Goal: Task Accomplishment & Management: Manage account settings

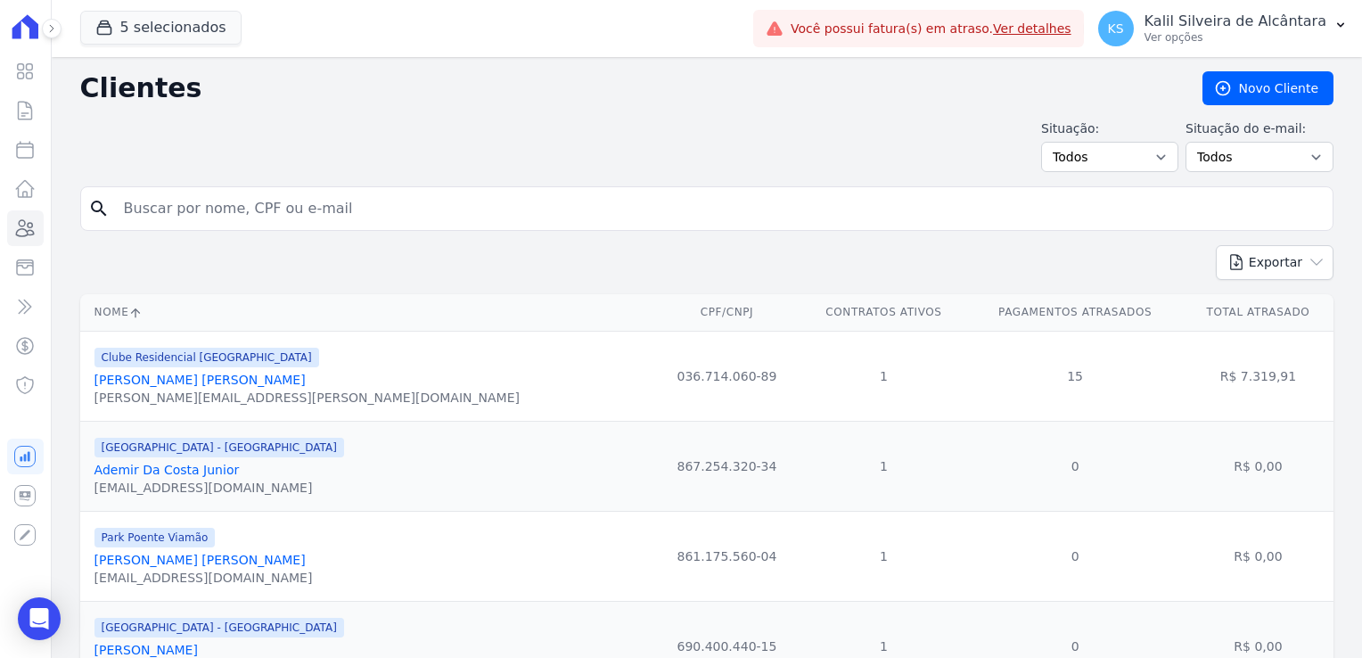
click at [313, 201] on input "search" at bounding box center [719, 209] width 1212 height 36
type input "[PERSON_NAME]"
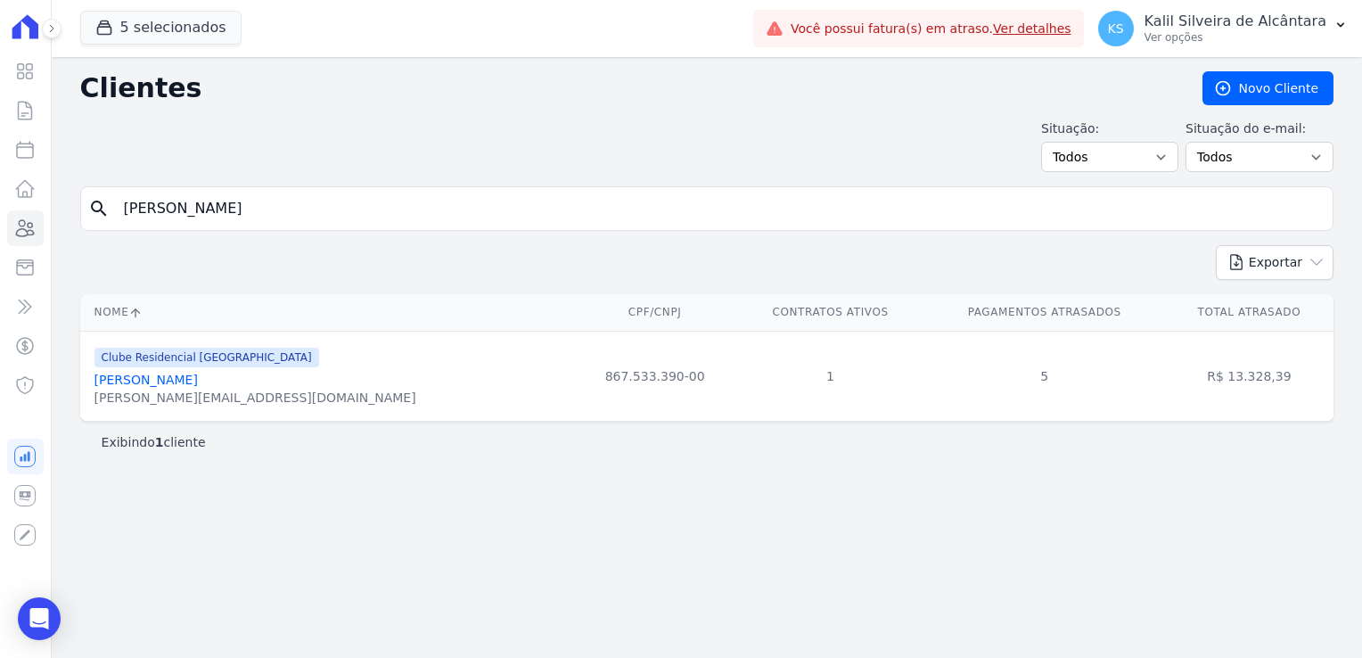
click at [217, 389] on div "[PERSON_NAME][EMAIL_ADDRESS][DOMAIN_NAME]" at bounding box center [255, 398] width 322 height 18
click at [198, 382] on link "[PERSON_NAME]" at bounding box center [145, 380] width 103 height 14
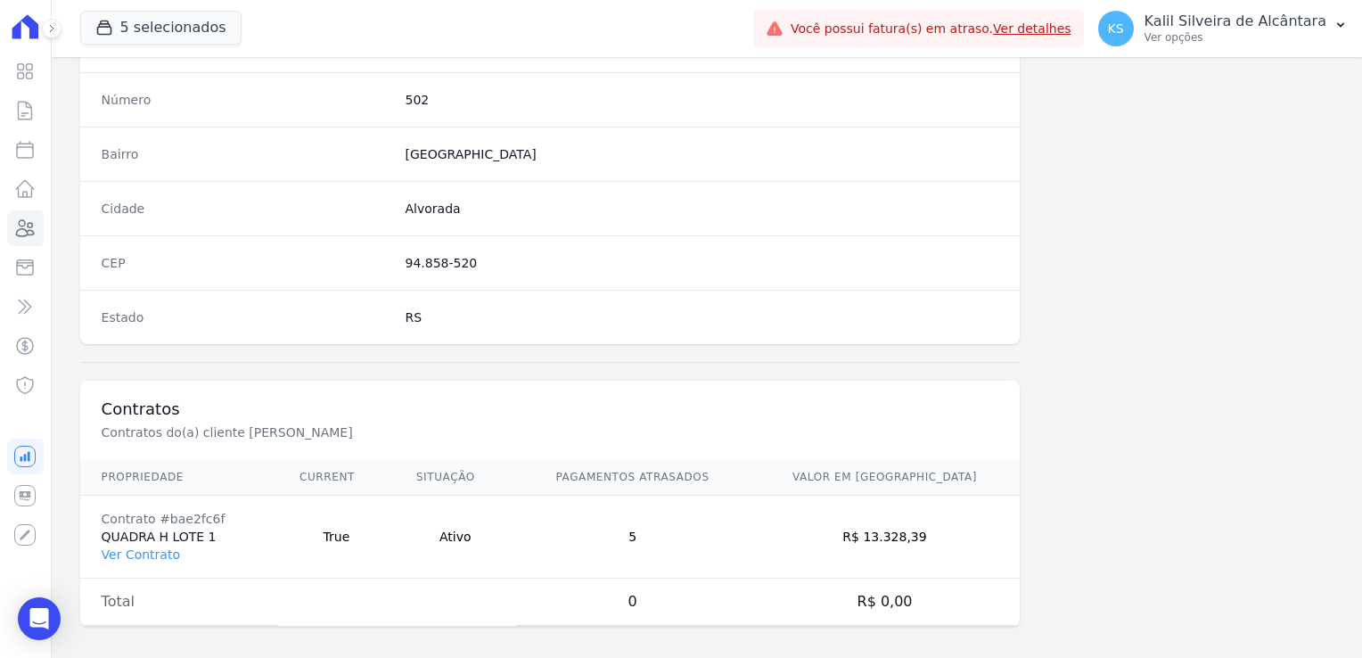
scroll to position [1004, 0]
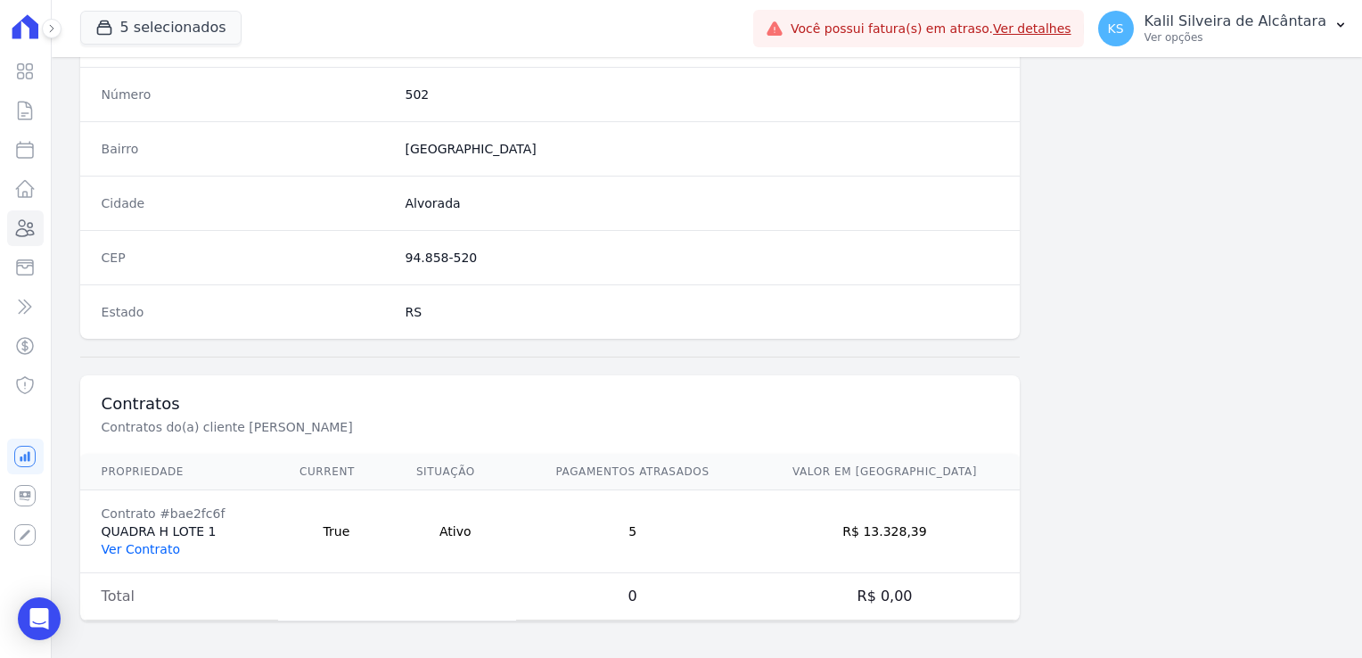
click at [148, 551] on link "Ver Contrato" at bounding box center [141, 549] width 78 height 14
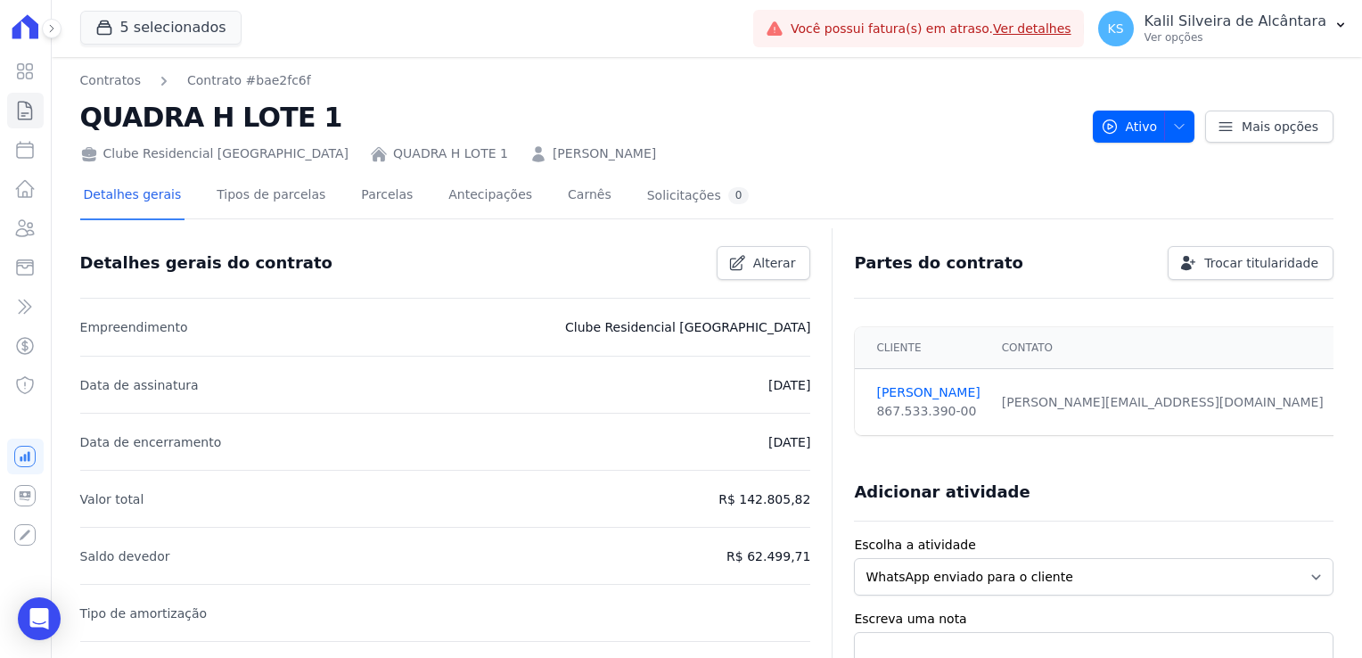
click at [397, 202] on div "Detalhes gerais Tipos de parcelas [GEOGRAPHIC_DATA] Antecipações [PERSON_NAME] …" at bounding box center [416, 196] width 673 height 47
click at [364, 202] on link "Parcelas" at bounding box center [386, 196] width 59 height 47
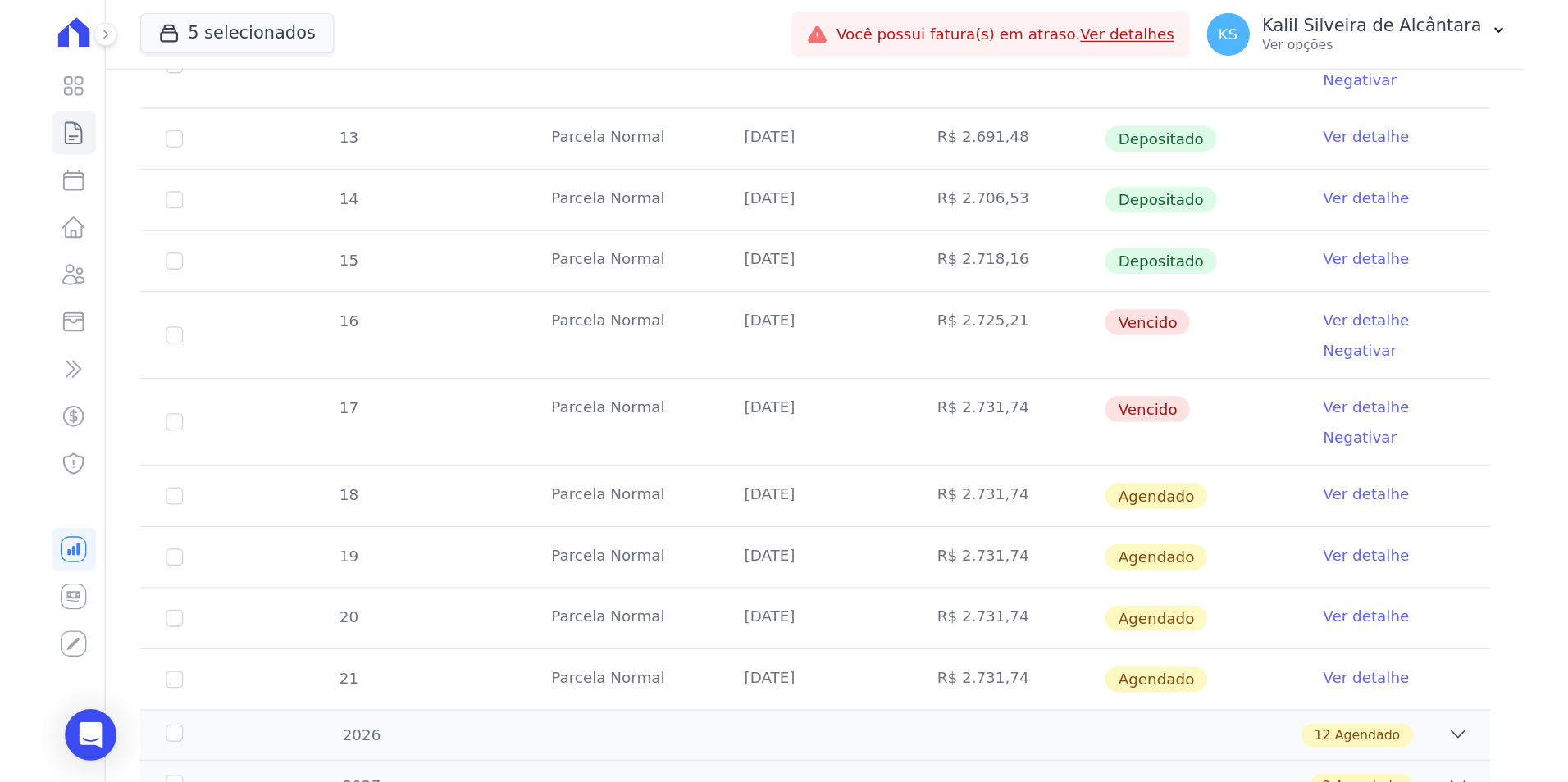
scroll to position [289, 0]
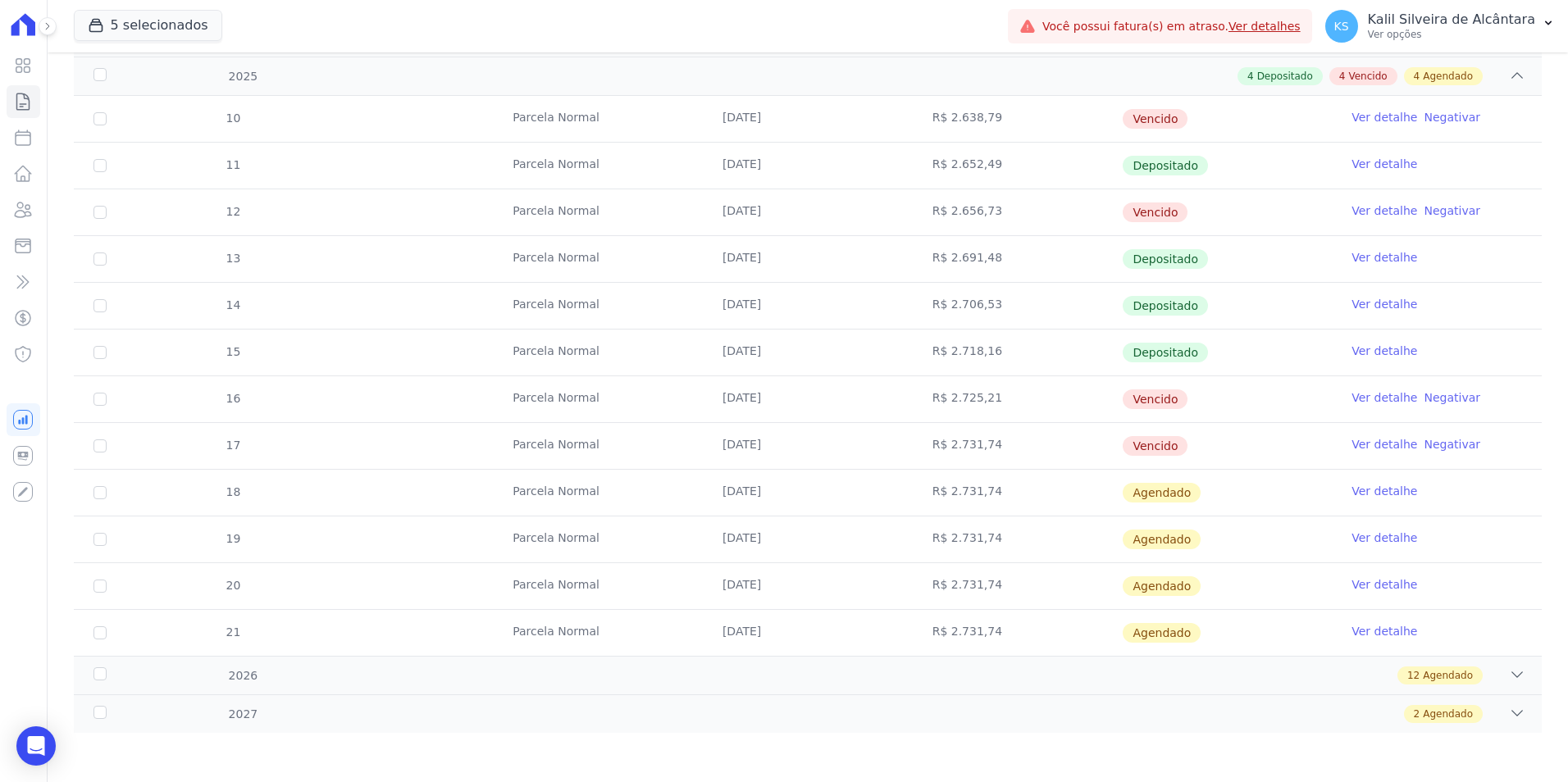
click at [1131, 398] on link "Ver detalhe" at bounding box center [1384, 397] width 65 height 17
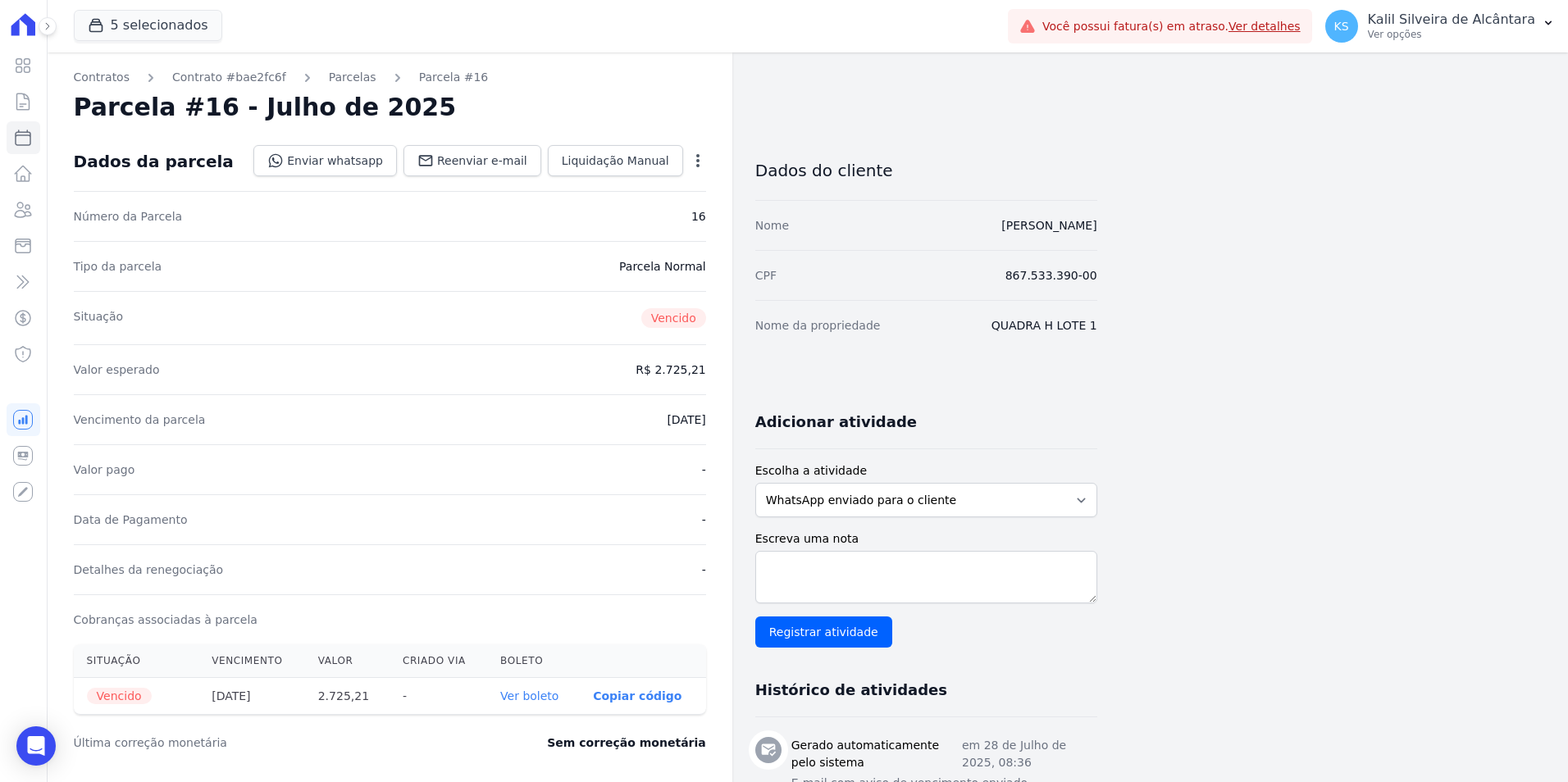
drag, startPoint x: 582, startPoint y: 388, endPoint x: 783, endPoint y: 360, distance: 202.9
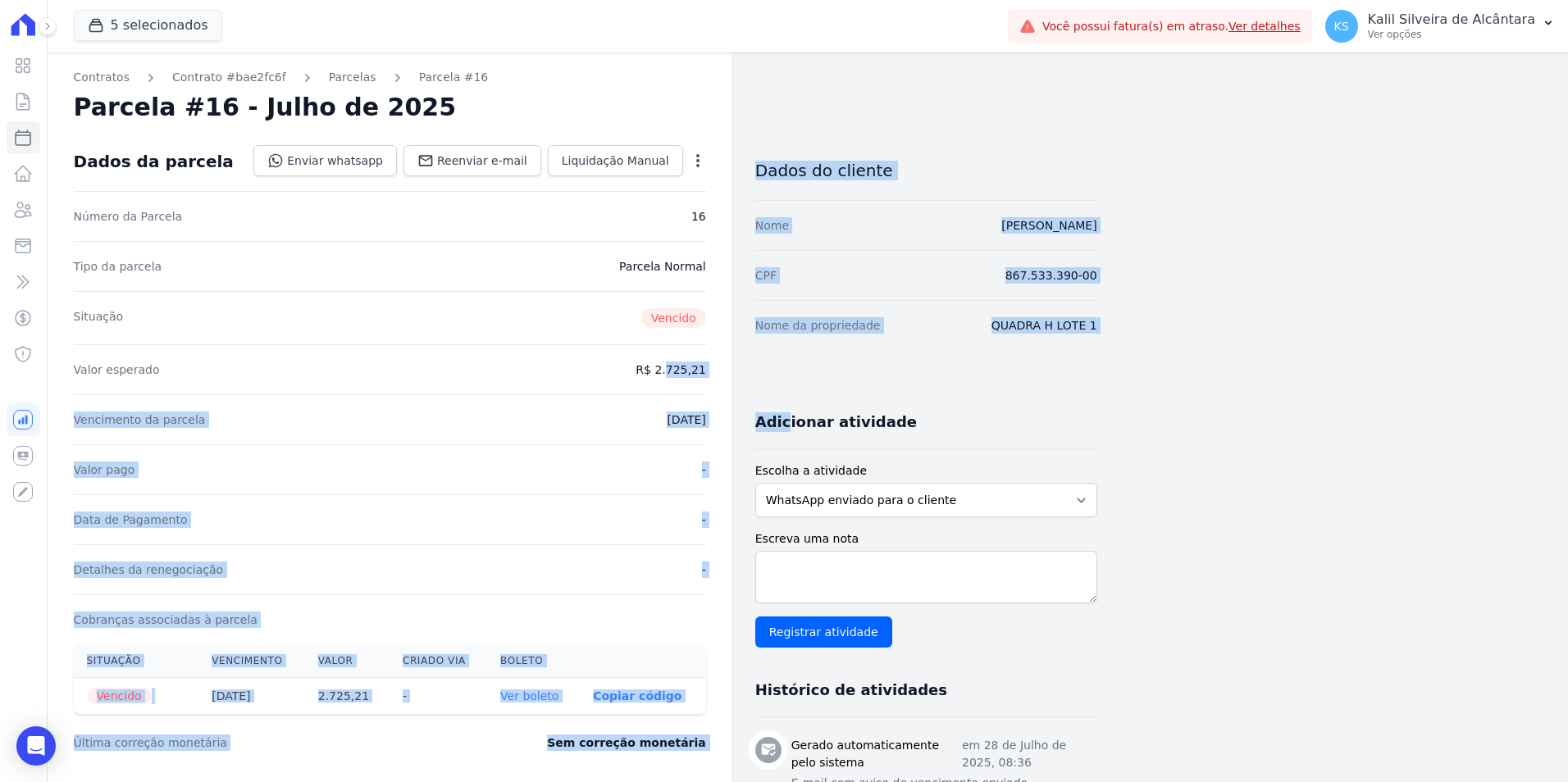
click at [469, 397] on div "Vencimento da parcela [DATE]" at bounding box center [389, 420] width 632 height 50
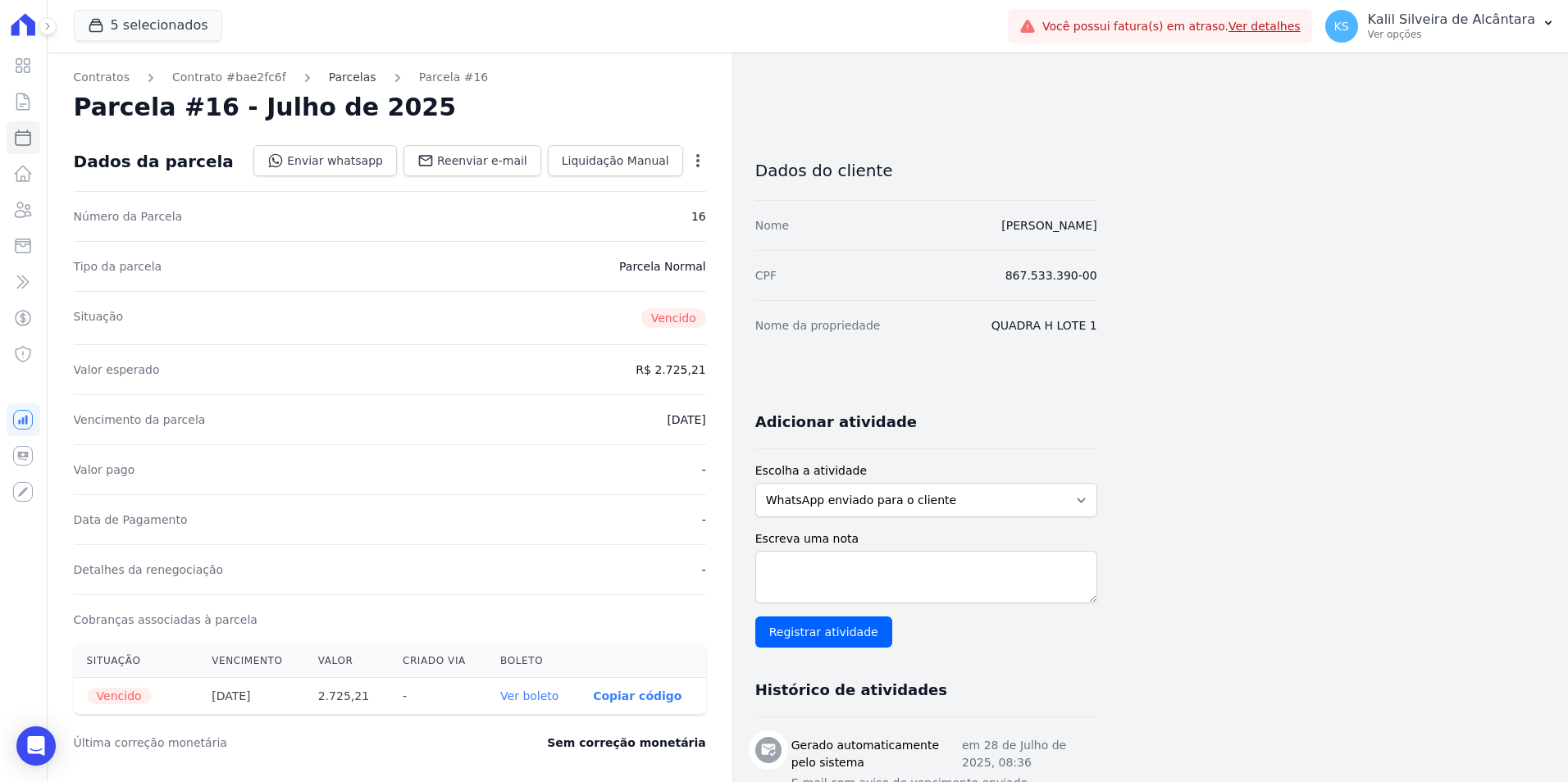
click at [329, 79] on link "Parcelas" at bounding box center [352, 77] width 48 height 17
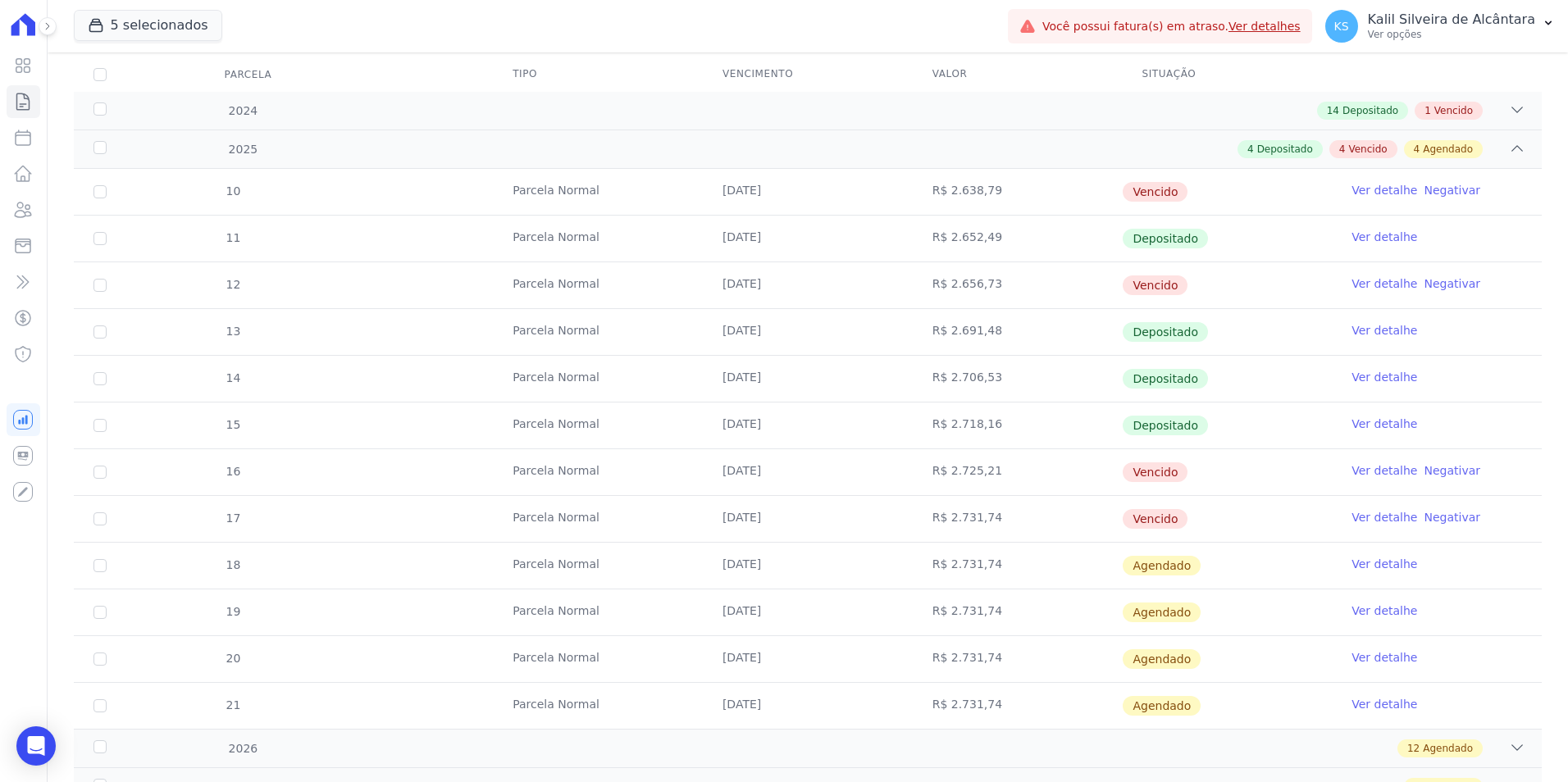
scroll to position [289, 0]
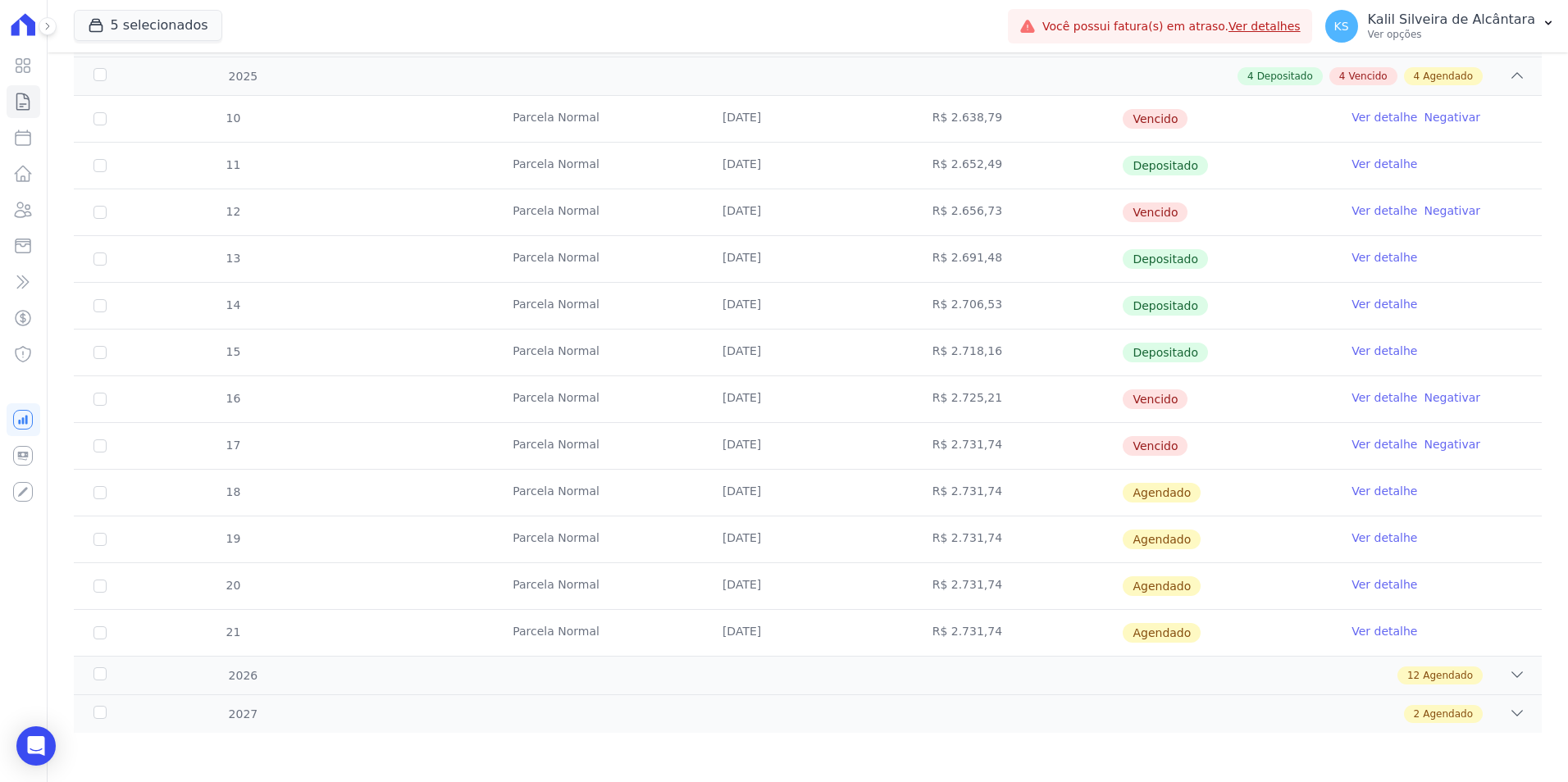
drag, startPoint x: 991, startPoint y: 344, endPoint x: 917, endPoint y: 343, distance: 74.0
click at [917, 343] on td "R$ 2.718,16" at bounding box center [1018, 352] width 210 height 46
drag, startPoint x: 917, startPoint y: 343, endPoint x: 905, endPoint y: 414, distance: 72.0
click at [905, 414] on td "[DATE]" at bounding box center [808, 399] width 210 height 46
drag, startPoint x: 997, startPoint y: 390, endPoint x: 814, endPoint y: 398, distance: 183.2
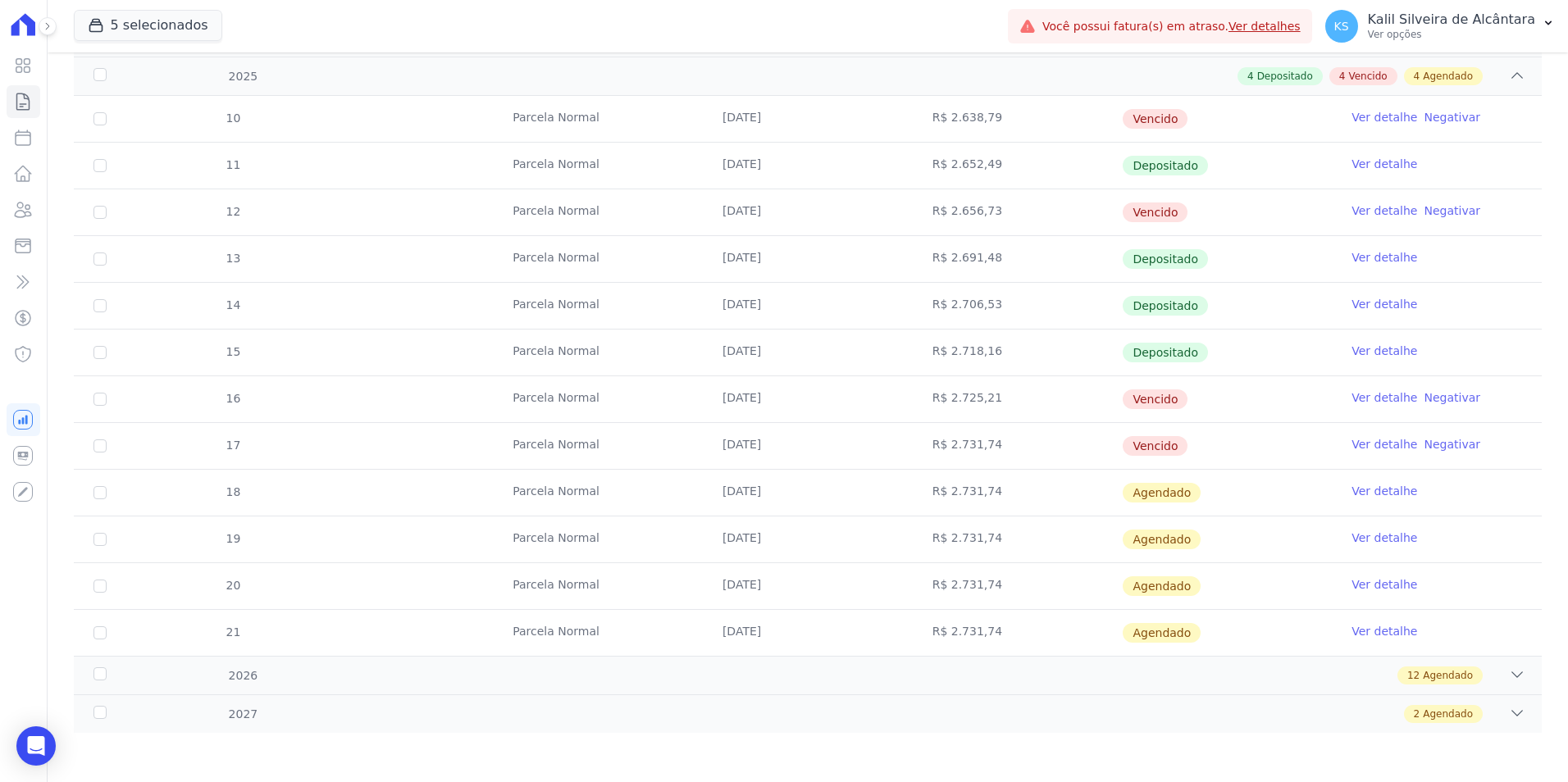
click at [814, 398] on tr "16 [GEOGRAPHIC_DATA] [DATE] R$ 2.725,21 [GEOGRAPHIC_DATA] Ver detalhe Negativar" at bounding box center [807, 398] width 1468 height 47
drag, startPoint x: 814, startPoint y: 398, endPoint x: 1022, endPoint y: 437, distance: 211.6
click at [1022, 437] on td "R$ 2.731,74" at bounding box center [1018, 446] width 210 height 46
click at [1131, 397] on link "Ver detalhe" at bounding box center [1384, 397] width 65 height 17
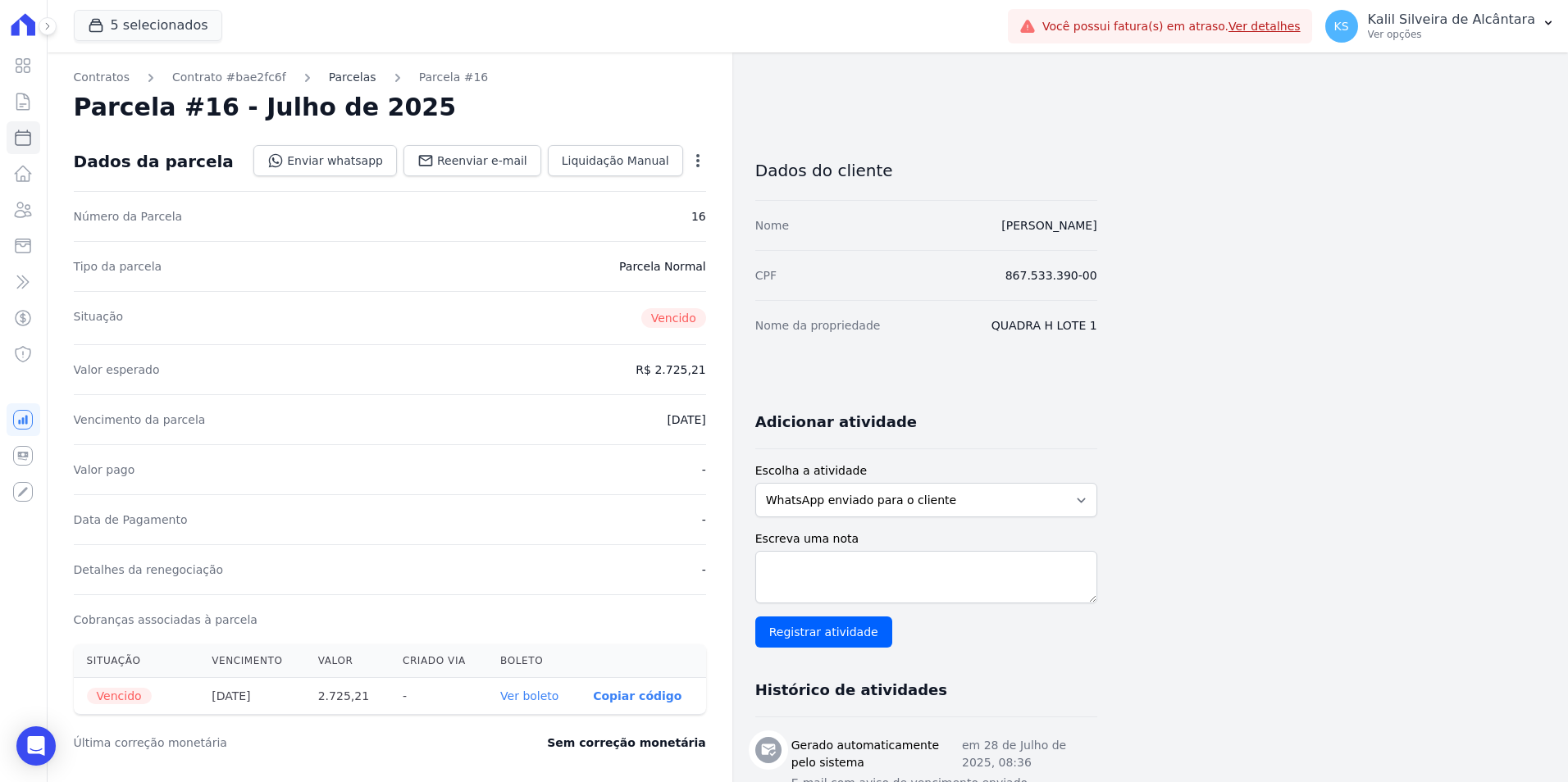
click at [349, 75] on link "Parcelas" at bounding box center [352, 77] width 48 height 17
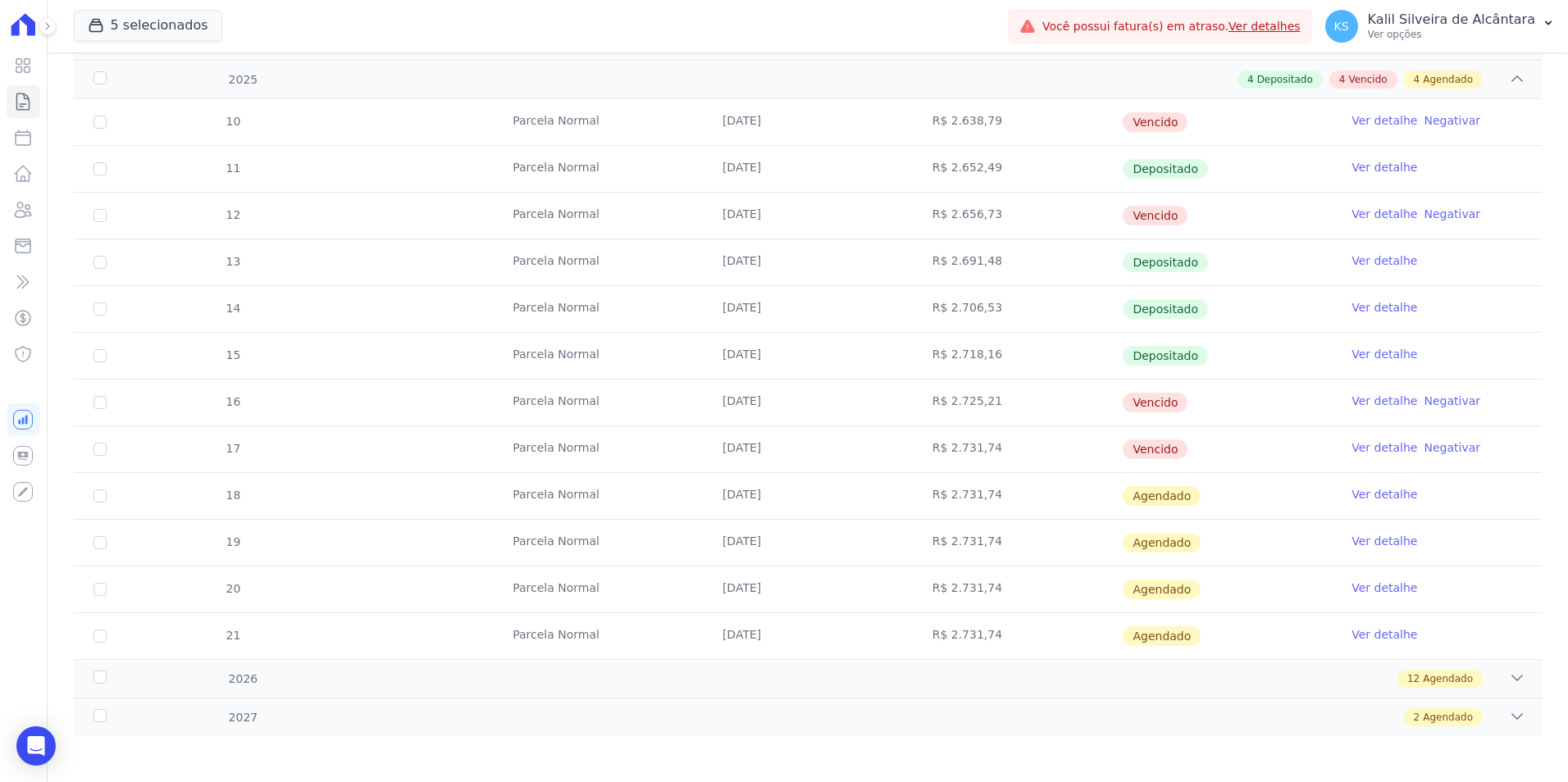
scroll to position [289, 0]
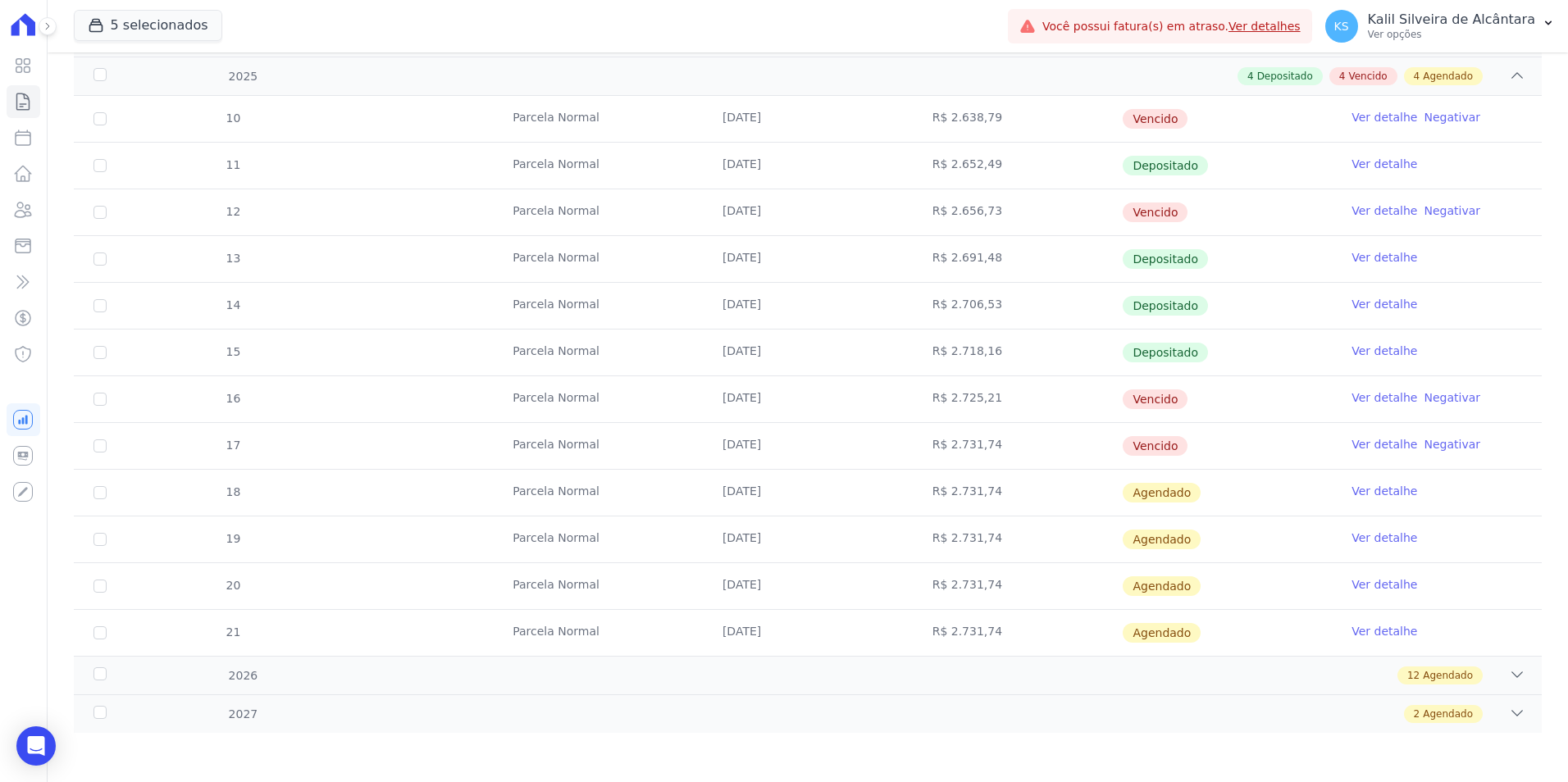
click at [119, 401] on td "16" at bounding box center [99, 399] width 52 height 46
click at [97, 125] on input "checkbox" at bounding box center [100, 119] width 13 height 13
checkbox input "true"
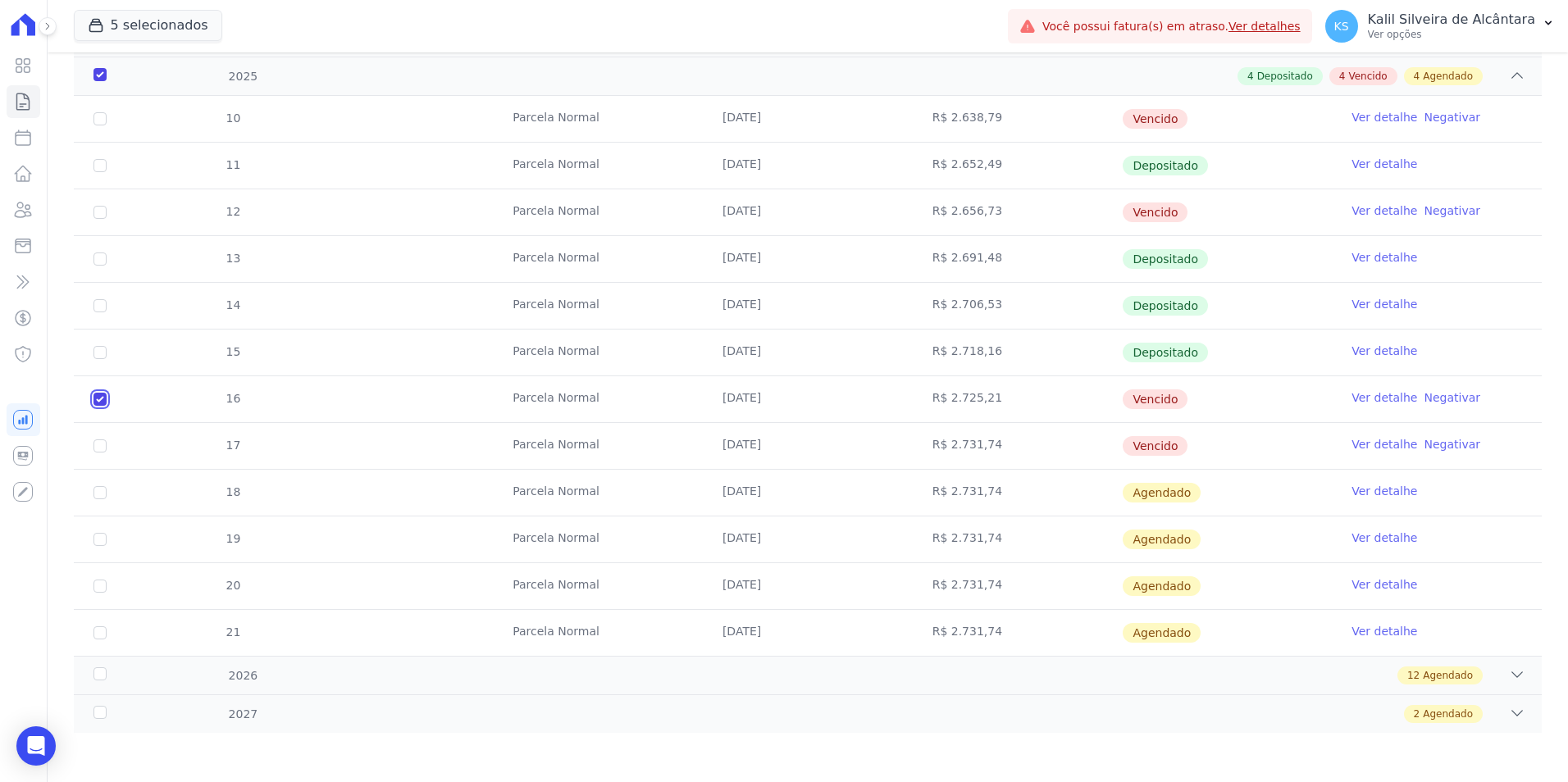
scroll to position [0, 0]
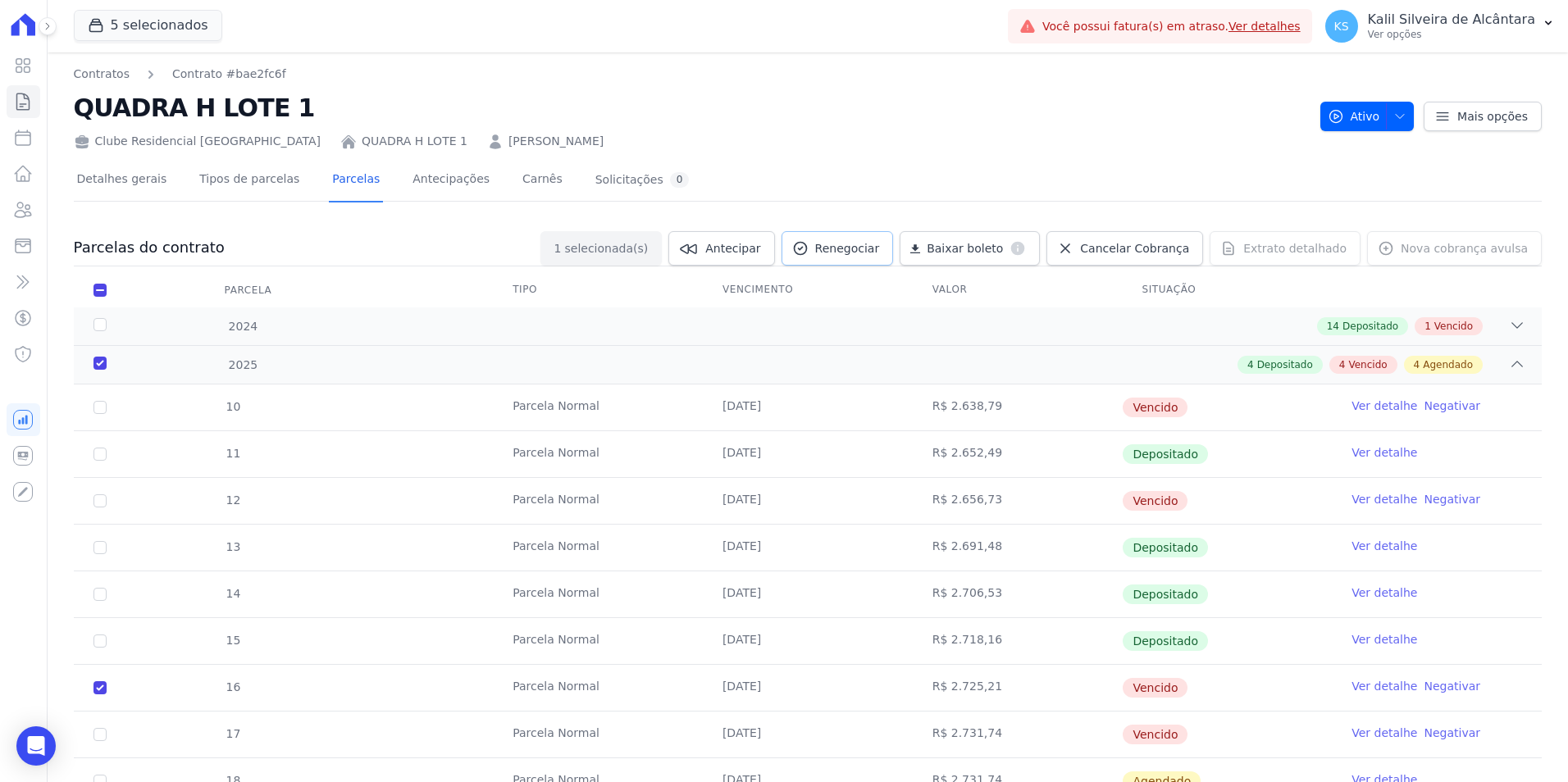
click at [880, 244] on span "Renegociar" at bounding box center [847, 248] width 64 height 17
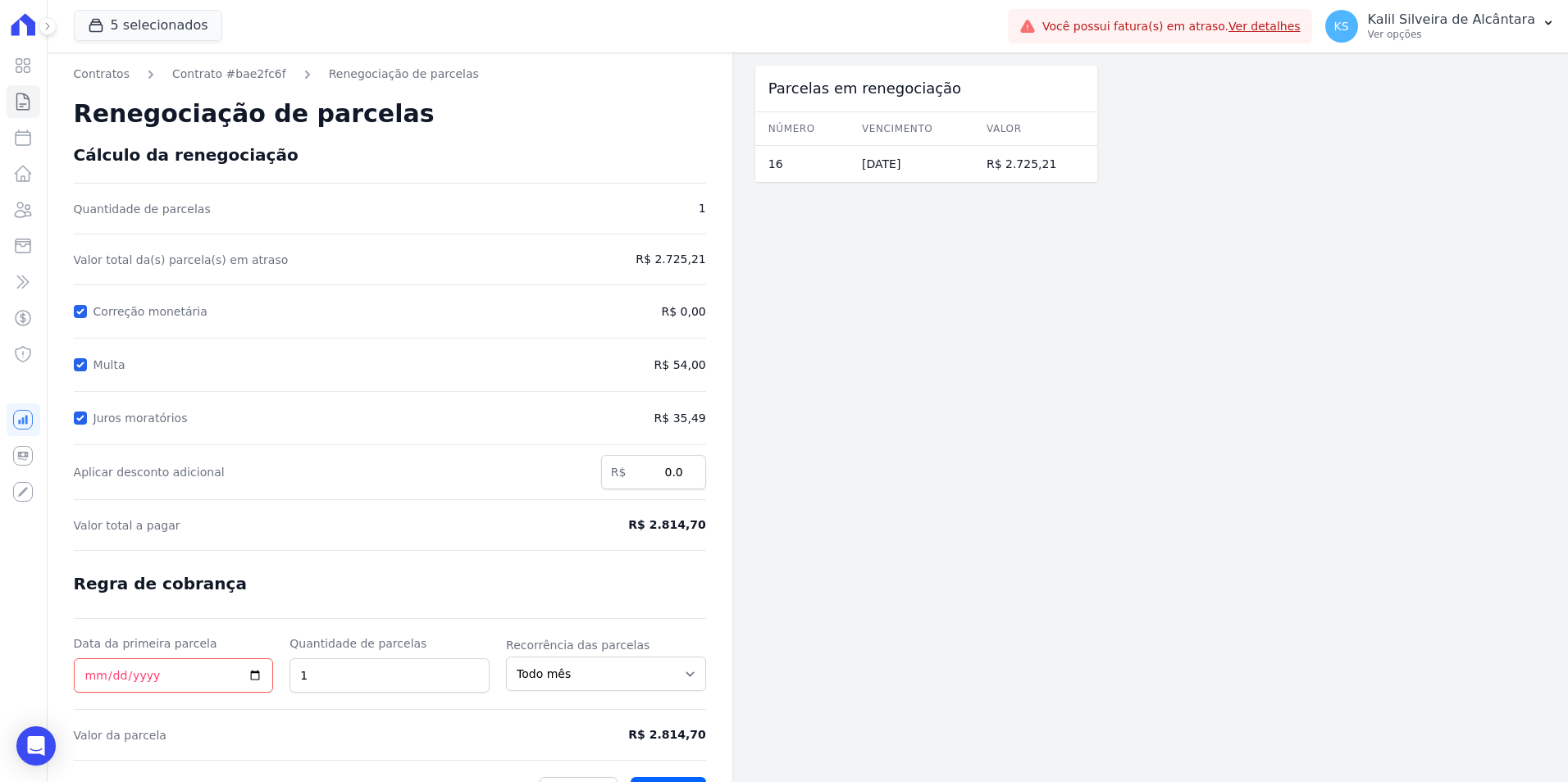
drag, startPoint x: 525, startPoint y: 257, endPoint x: 724, endPoint y: 247, distance: 199.3
click at [724, 247] on div "Contratos Contrato #bae2fc6f Renegociação de parcelas Renegociação de parcelas …" at bounding box center [390, 437] width 685 height 769
drag, startPoint x: 724, startPoint y: 247, endPoint x: 755, endPoint y: 325, distance: 83.9
click at [755, 325] on div "Parcelas em renegociação Número Vencimento [GEOGRAPHIC_DATA] 16 [DATE] R$ 2.725…" at bounding box center [927, 437] width 342 height 769
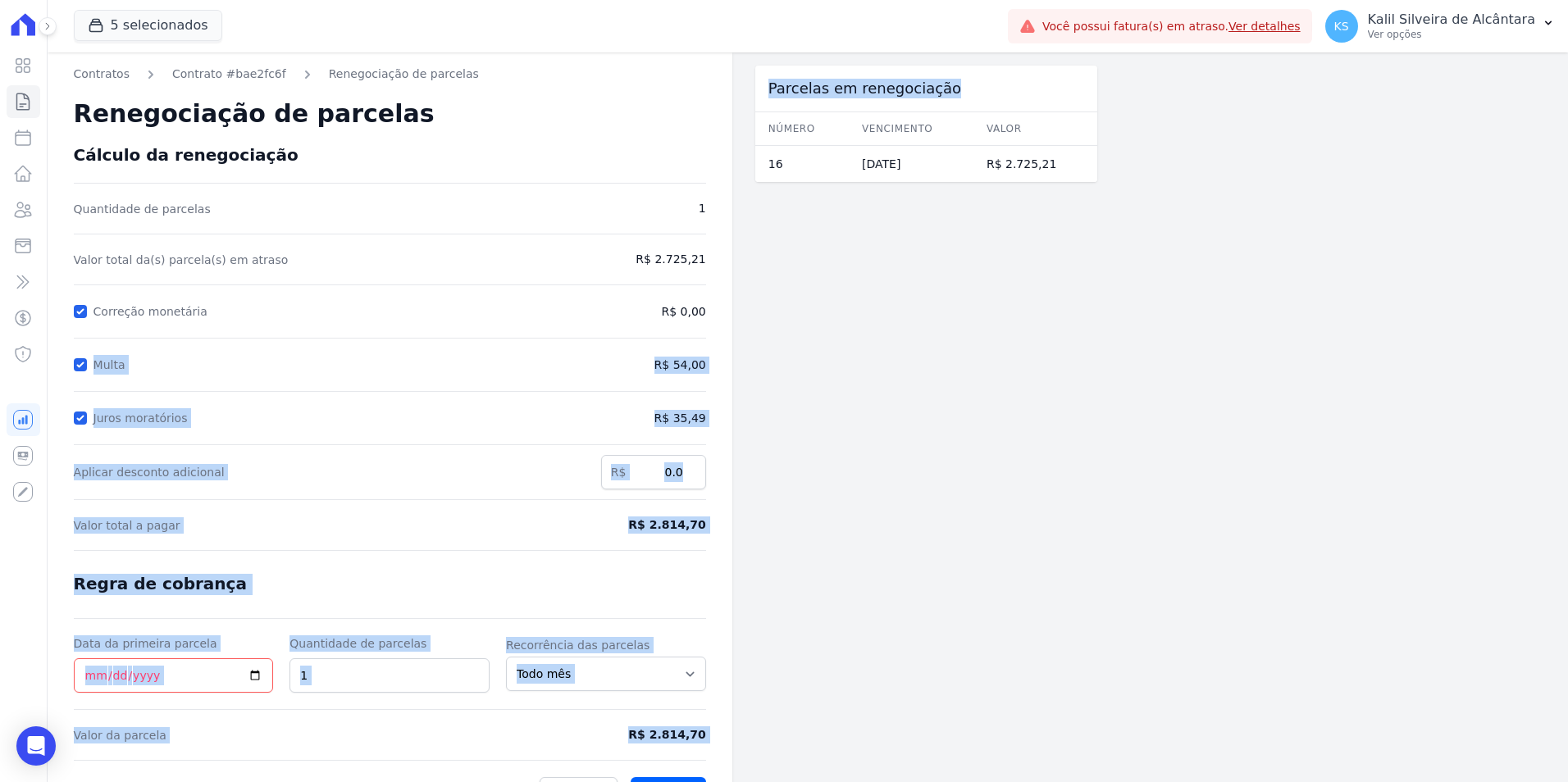
drag, startPoint x: 496, startPoint y: 333, endPoint x: 863, endPoint y: 335, distance: 367.0
click at [863, 335] on div "Contratos Contrato #bae2fc6f Renegociação de parcelas Renegociação de parcelas …" at bounding box center [572, 437] width 1050 height 769
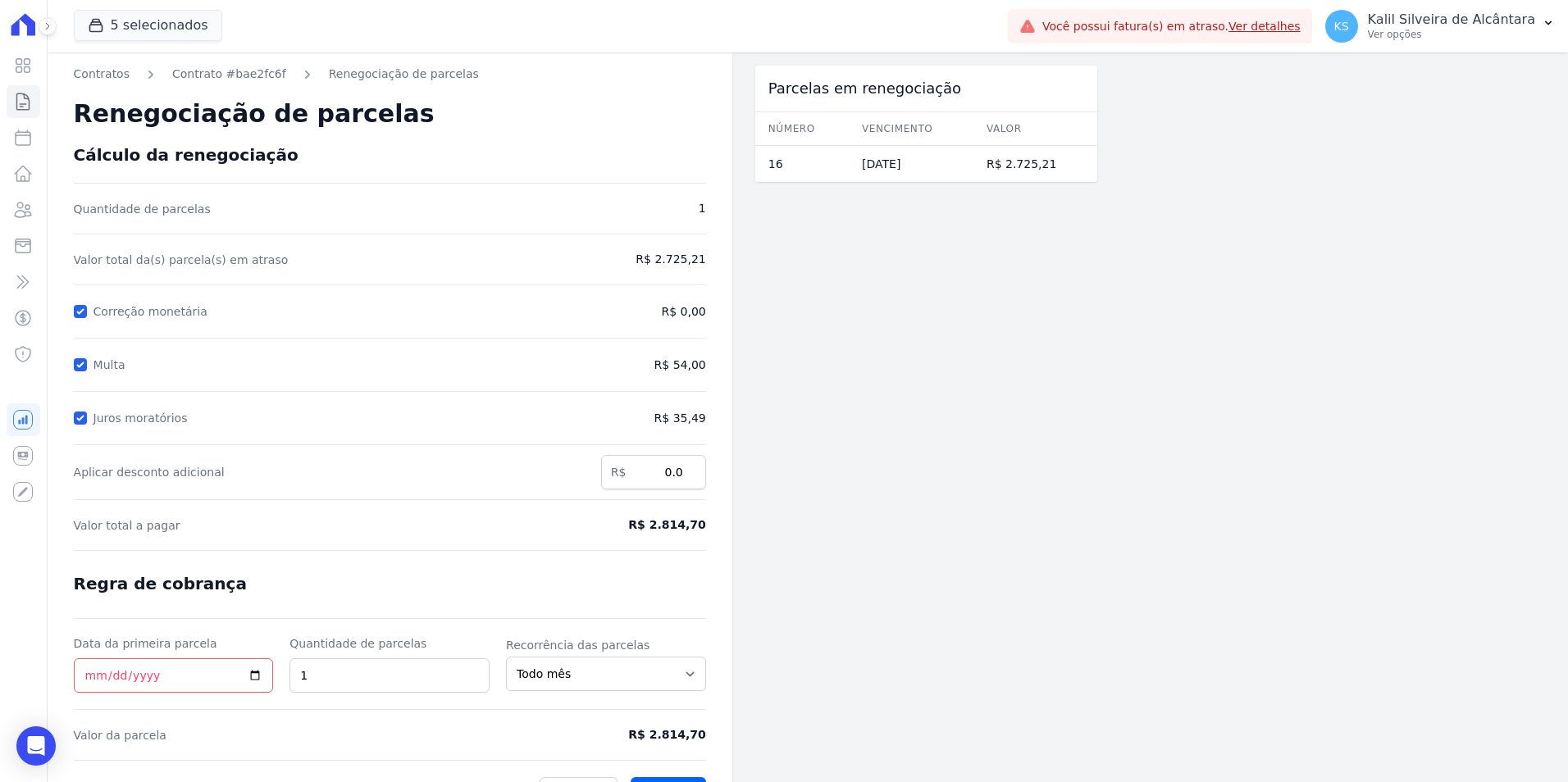
drag, startPoint x: 863, startPoint y: 335, endPoint x: 944, endPoint y: 429, distance: 124.1
click at [944, 429] on div "Parcelas em renegociação Número Vencimento [GEOGRAPHIC_DATA] 16 [DATE] R$ 2.725…" at bounding box center [927, 437] width 342 height 769
click at [237, 86] on div "Renegociação de parcelas" at bounding box center [389, 114] width 632 height 63
click at [231, 76] on link "Contrato #bae2fc6f" at bounding box center [229, 74] width 114 height 17
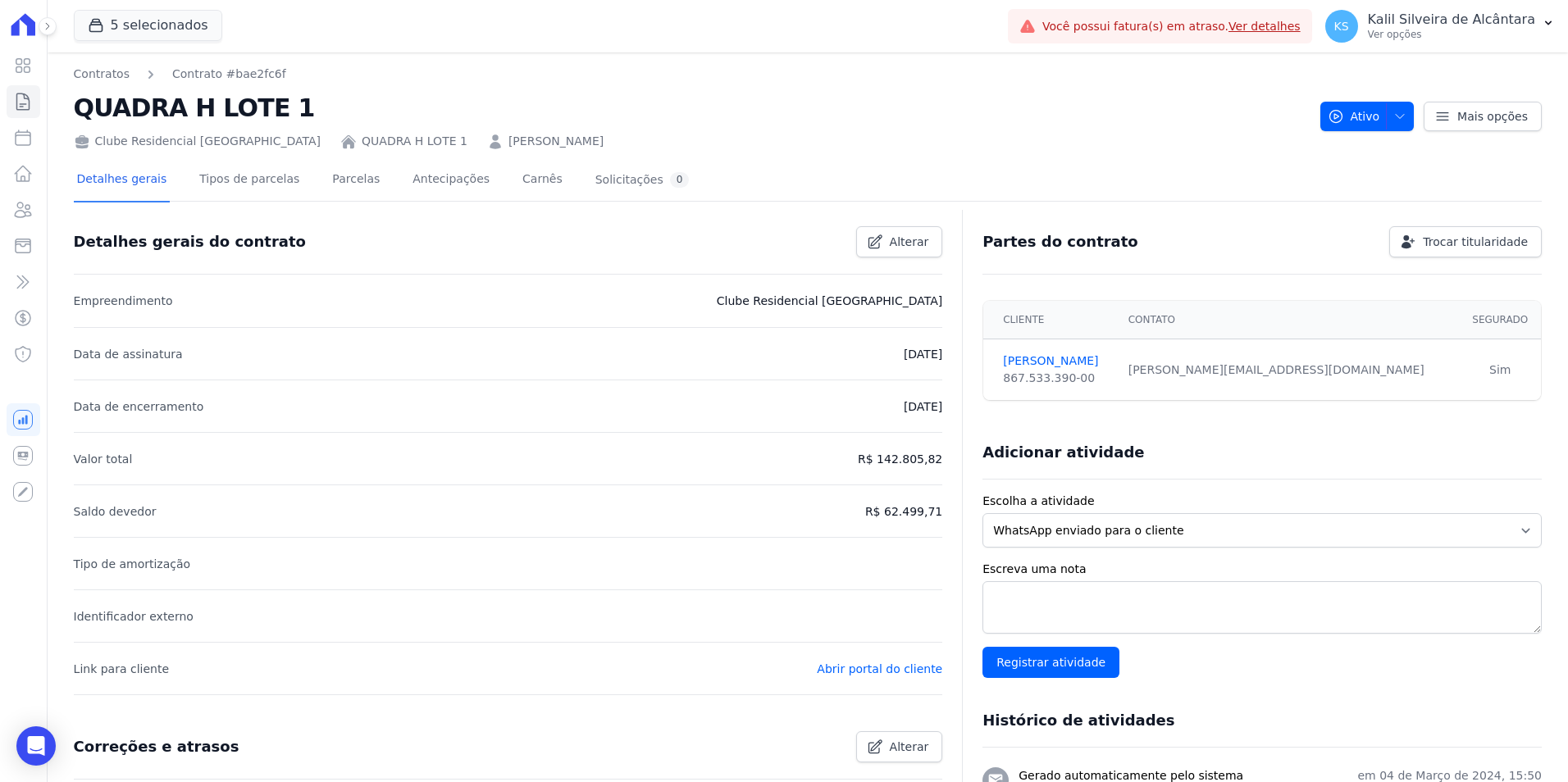
click at [306, 195] on div "Detalhes gerais Tipos de parcelas [GEOGRAPHIC_DATA] Antecipações [PERSON_NAME] …" at bounding box center [383, 180] width 619 height 43
click at [329, 185] on link "Parcelas" at bounding box center [355, 180] width 54 height 43
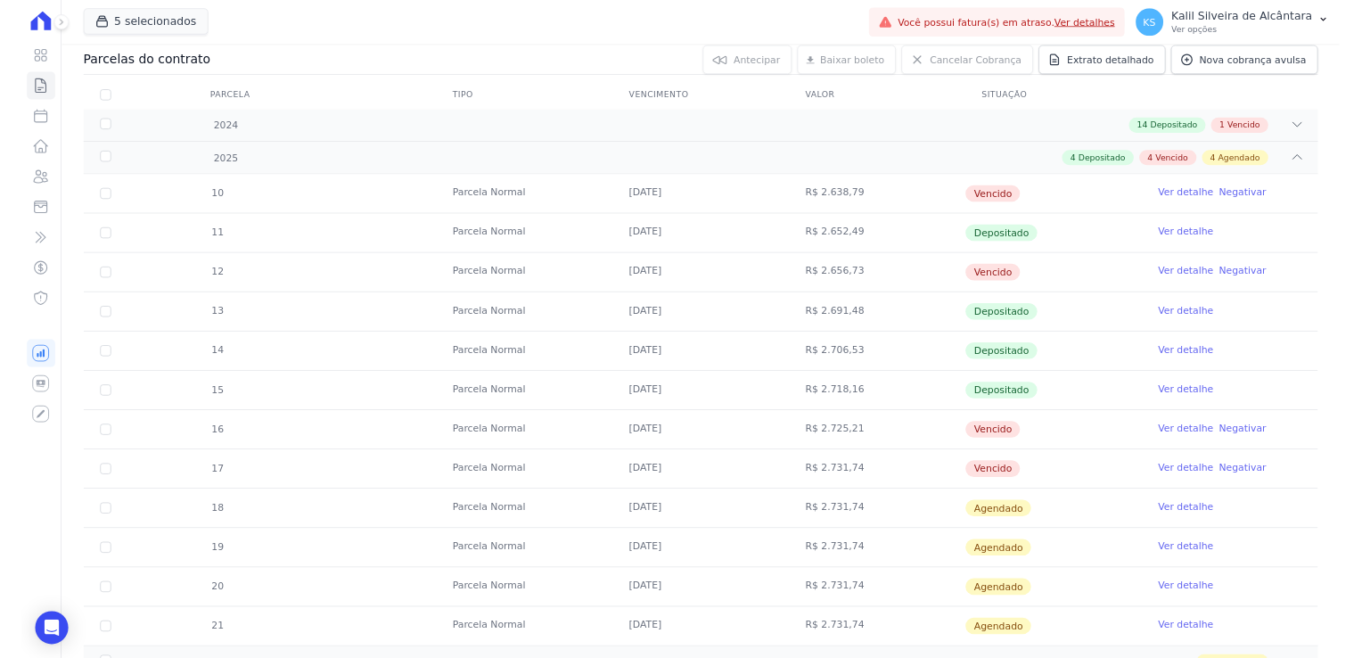
scroll to position [314, 0]
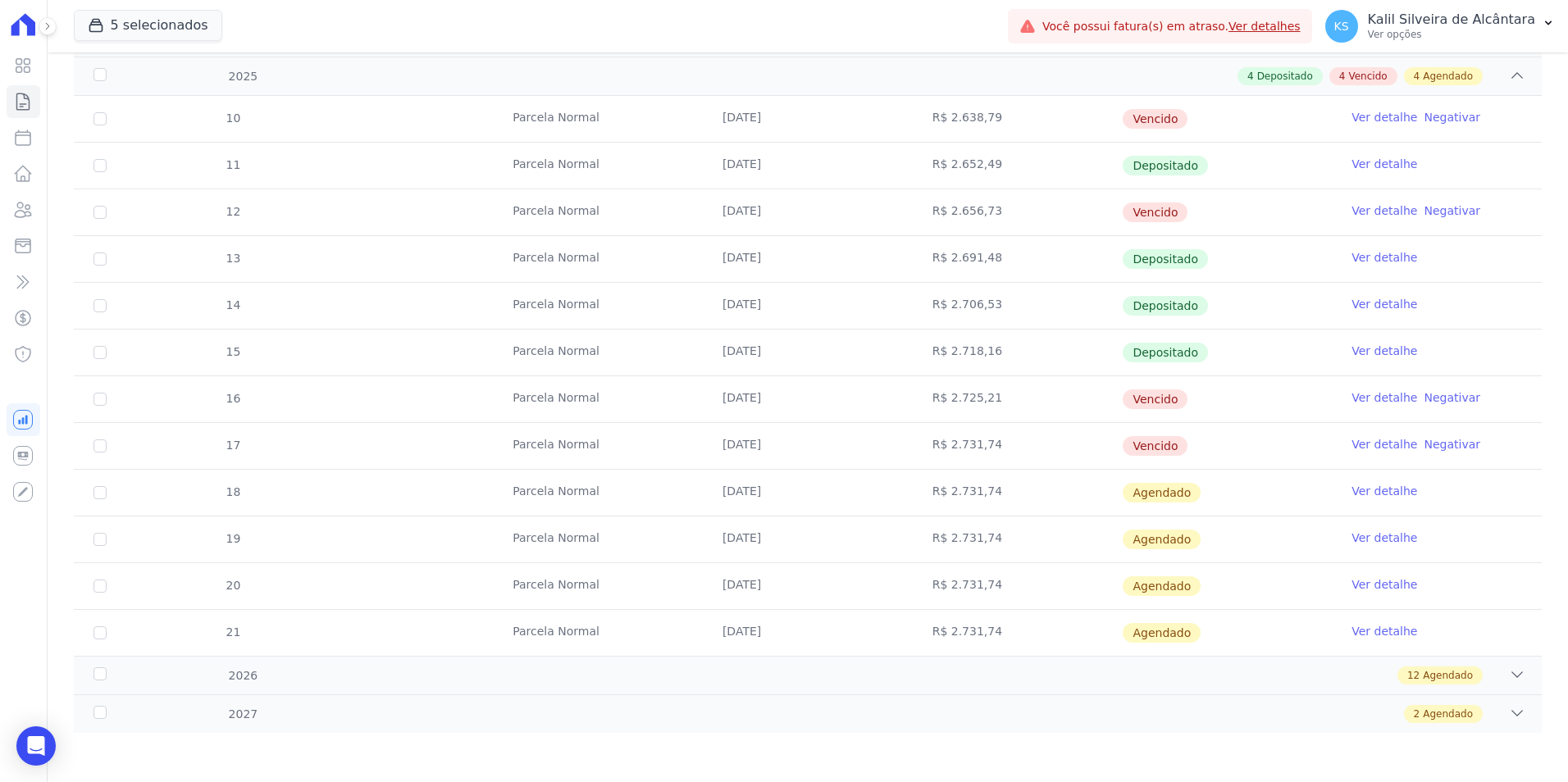
drag, startPoint x: 476, startPoint y: 394, endPoint x: 1170, endPoint y: 407, distance: 694.1
click at [1131, 407] on tr "16 [GEOGRAPHIC_DATA] [DATE] R$ 2.725,21 [GEOGRAPHIC_DATA] Ver detalhe Negativar" at bounding box center [807, 398] width 1468 height 47
click at [1131, 402] on link "Ver detalhe" at bounding box center [1384, 397] width 65 height 17
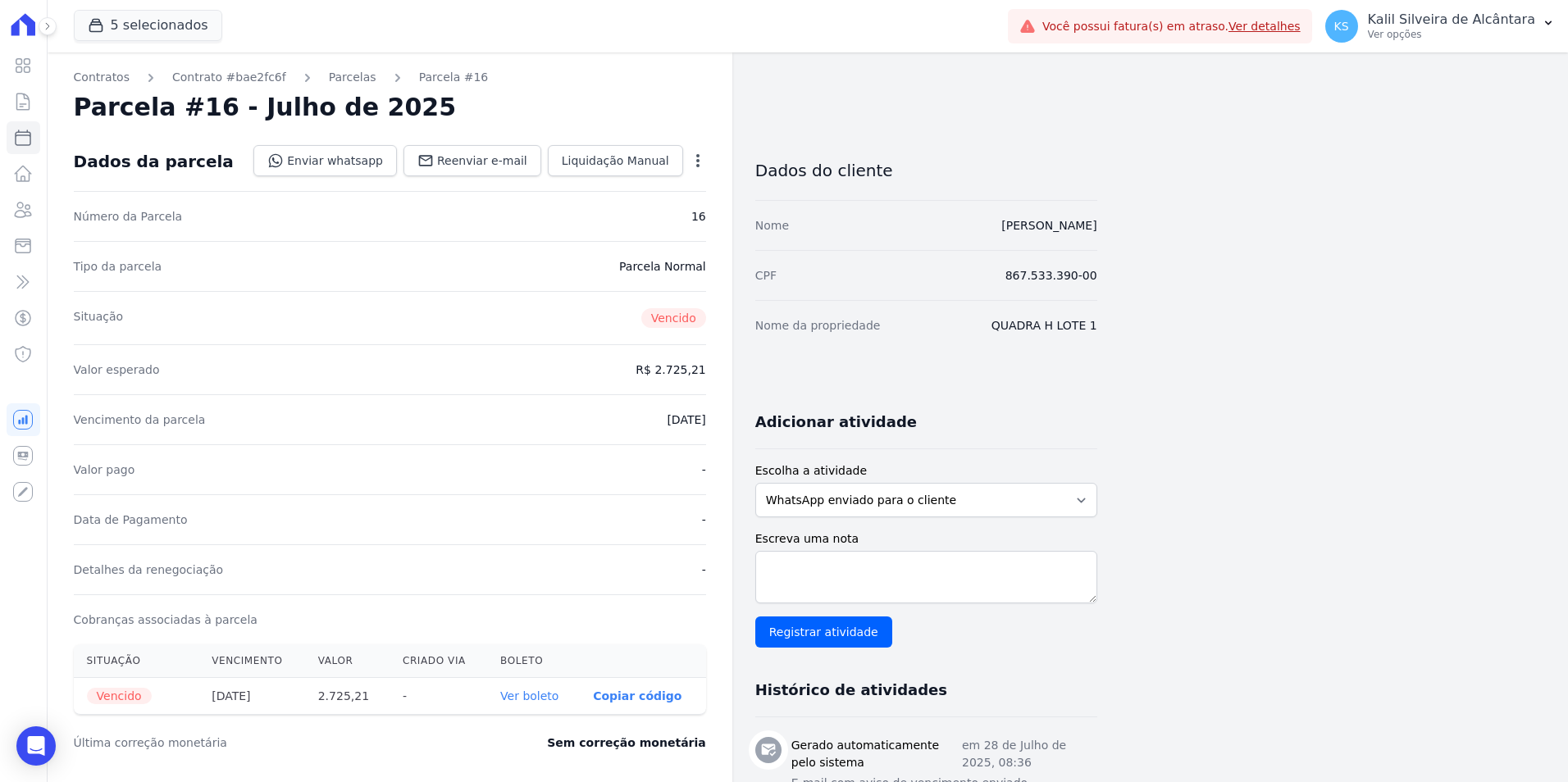
click at [519, 705] on th "Ver boleto" at bounding box center [533, 696] width 93 height 37
click at [550, 690] on link "Ver boleto" at bounding box center [529, 696] width 58 height 13
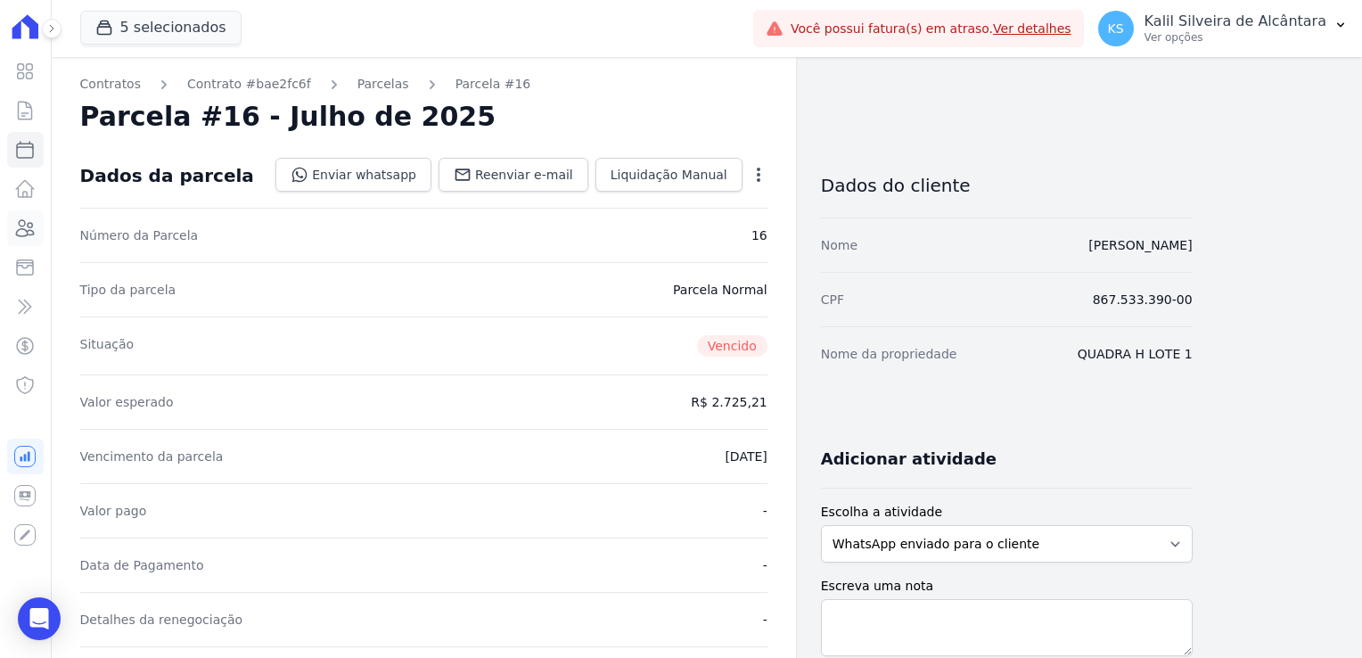
click at [32, 234] on icon at bounding box center [24, 227] width 21 height 21
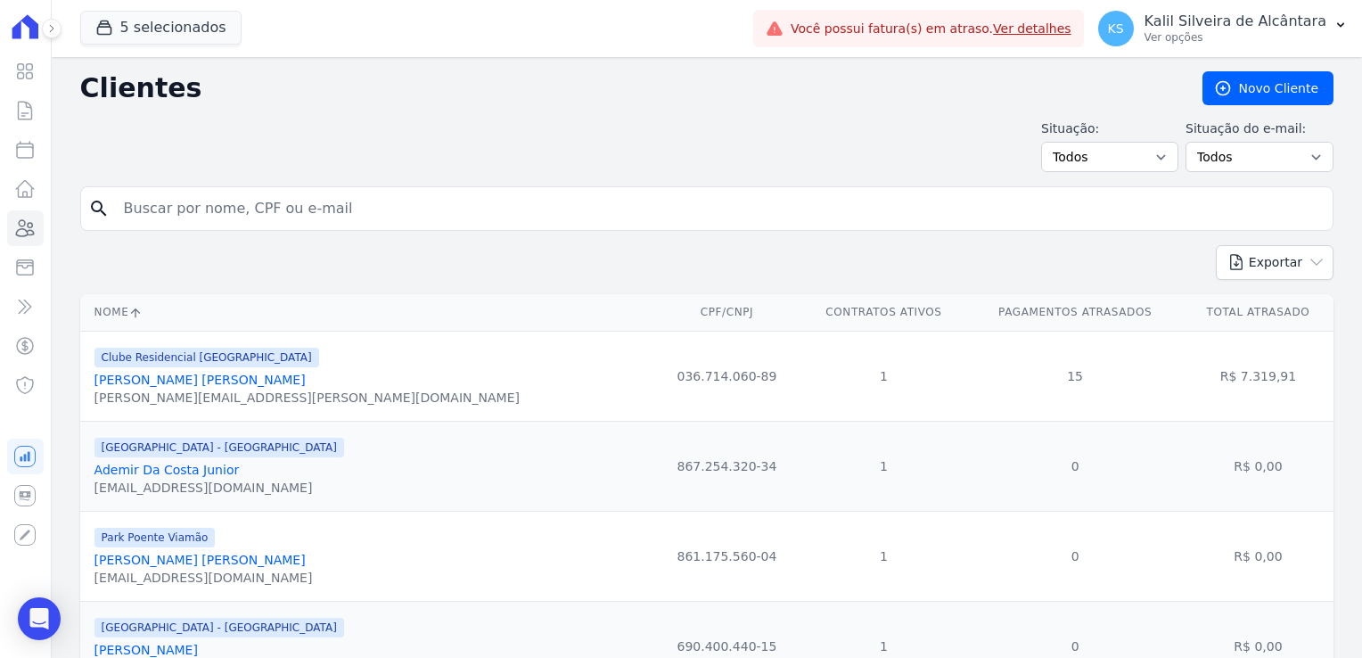
click at [214, 205] on input "search" at bounding box center [719, 209] width 1212 height 36
type input "deise"
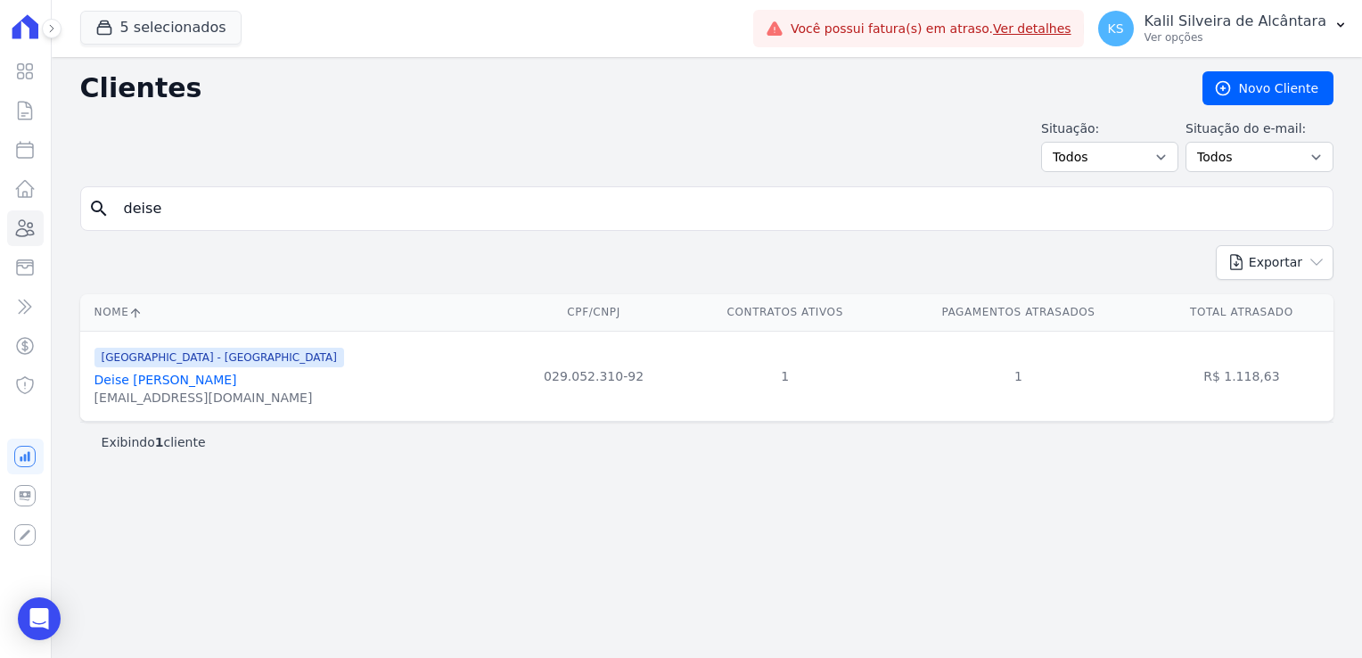
click at [191, 381] on link "Deise [PERSON_NAME]" at bounding box center [165, 380] width 143 height 14
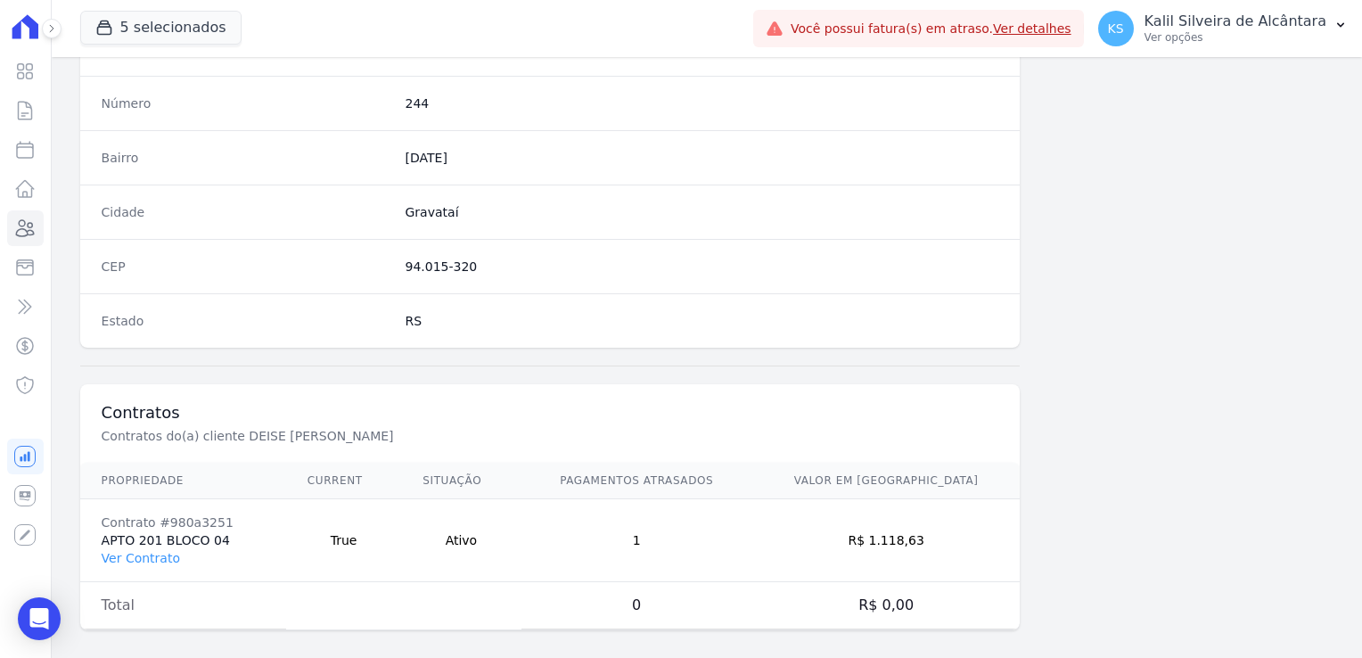
scroll to position [1004, 0]
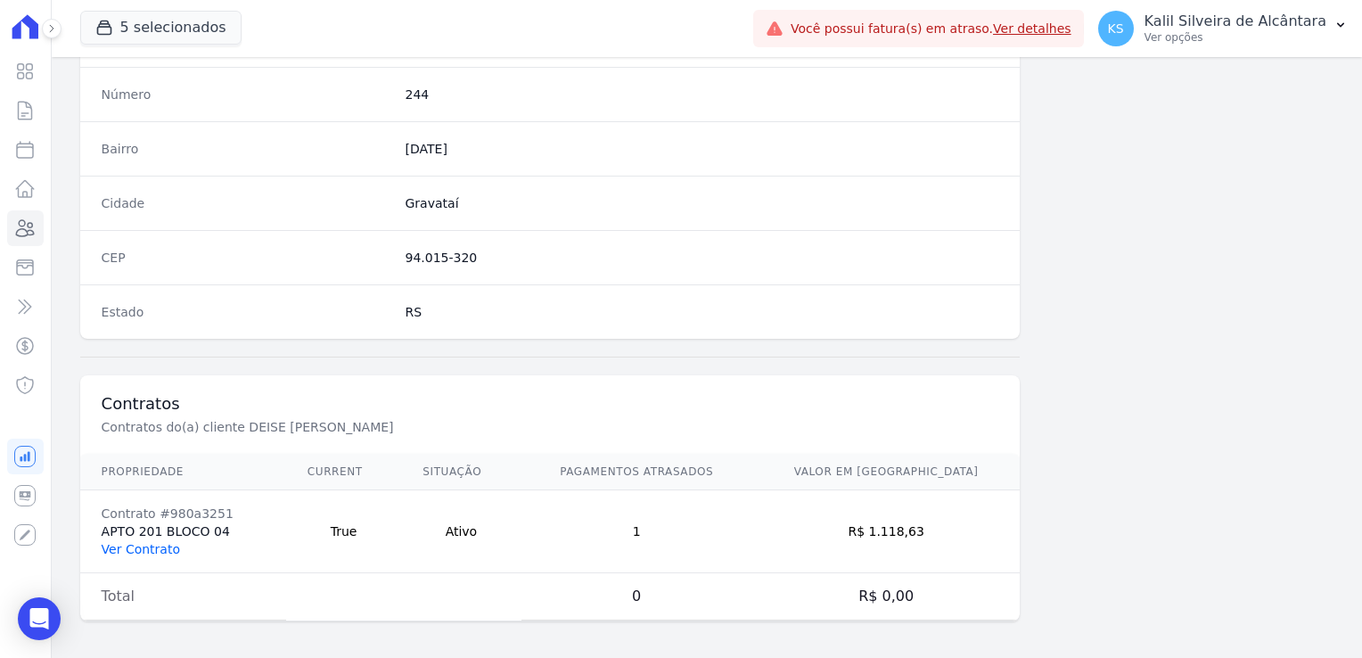
click at [120, 542] on link "Ver Contrato" at bounding box center [141, 549] width 78 height 14
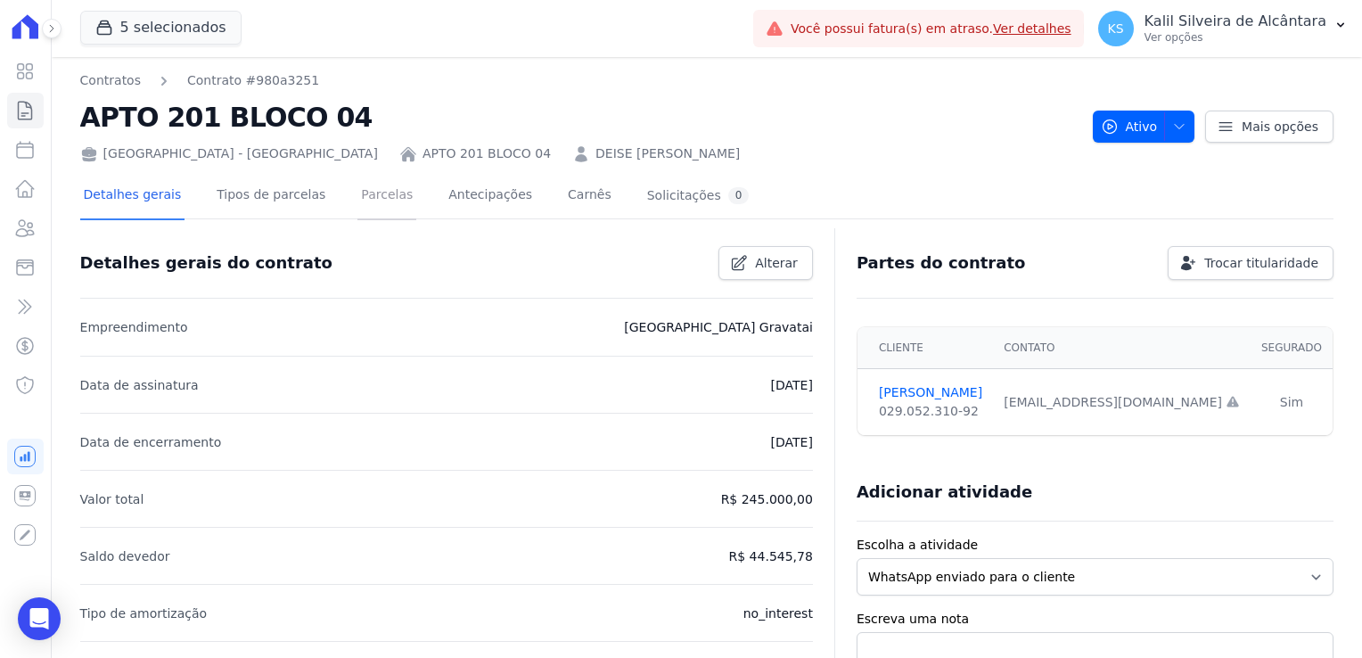
click at [357, 211] on link "Parcelas" at bounding box center [386, 196] width 59 height 47
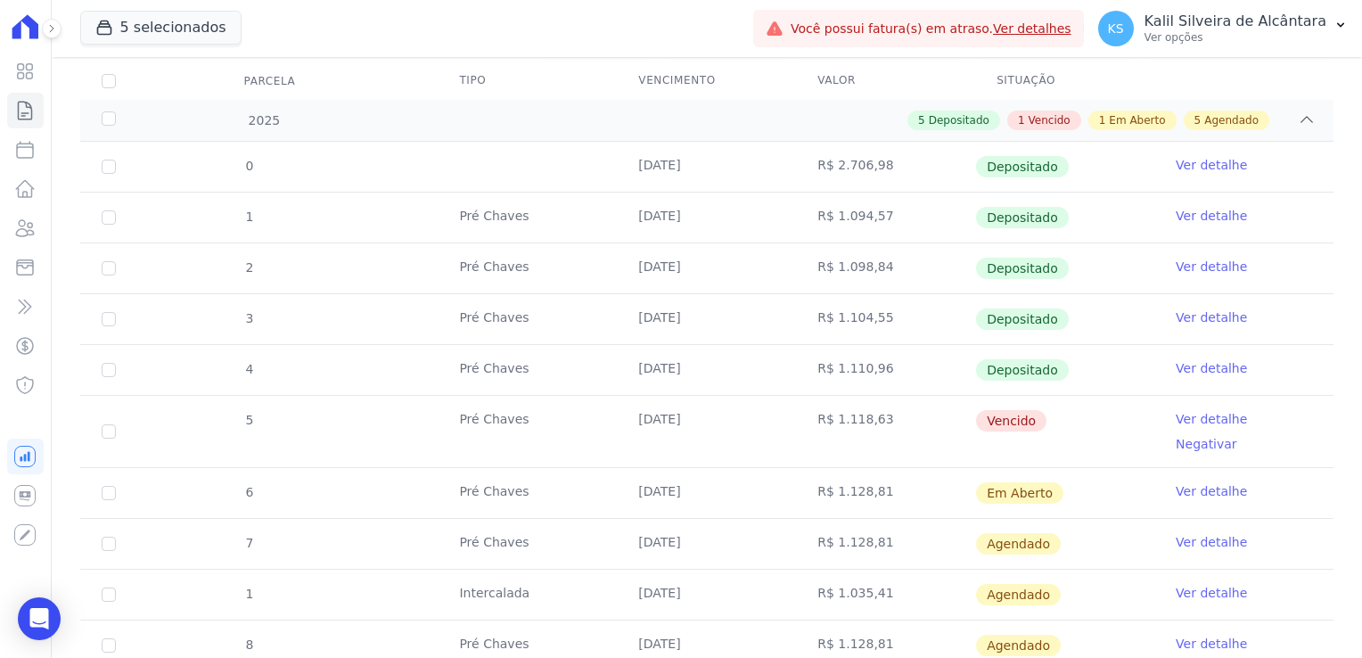
scroll to position [228, 0]
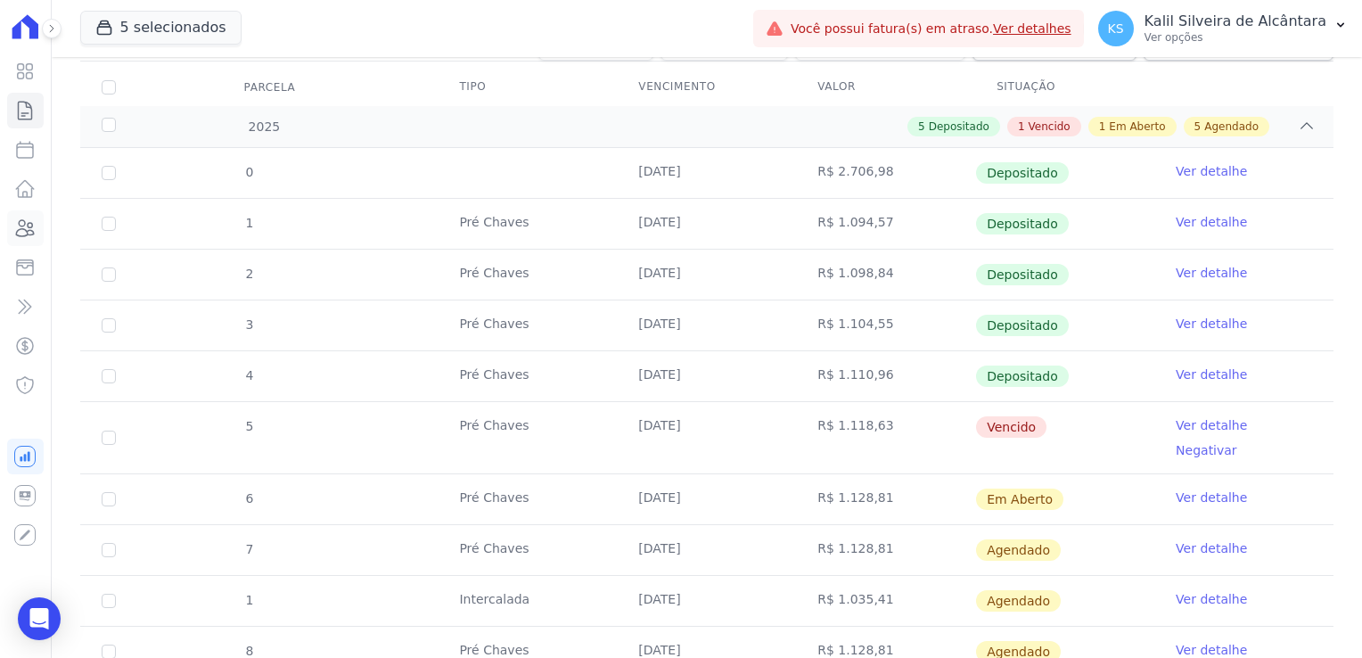
click at [37, 231] on link "Clientes" at bounding box center [25, 228] width 37 height 36
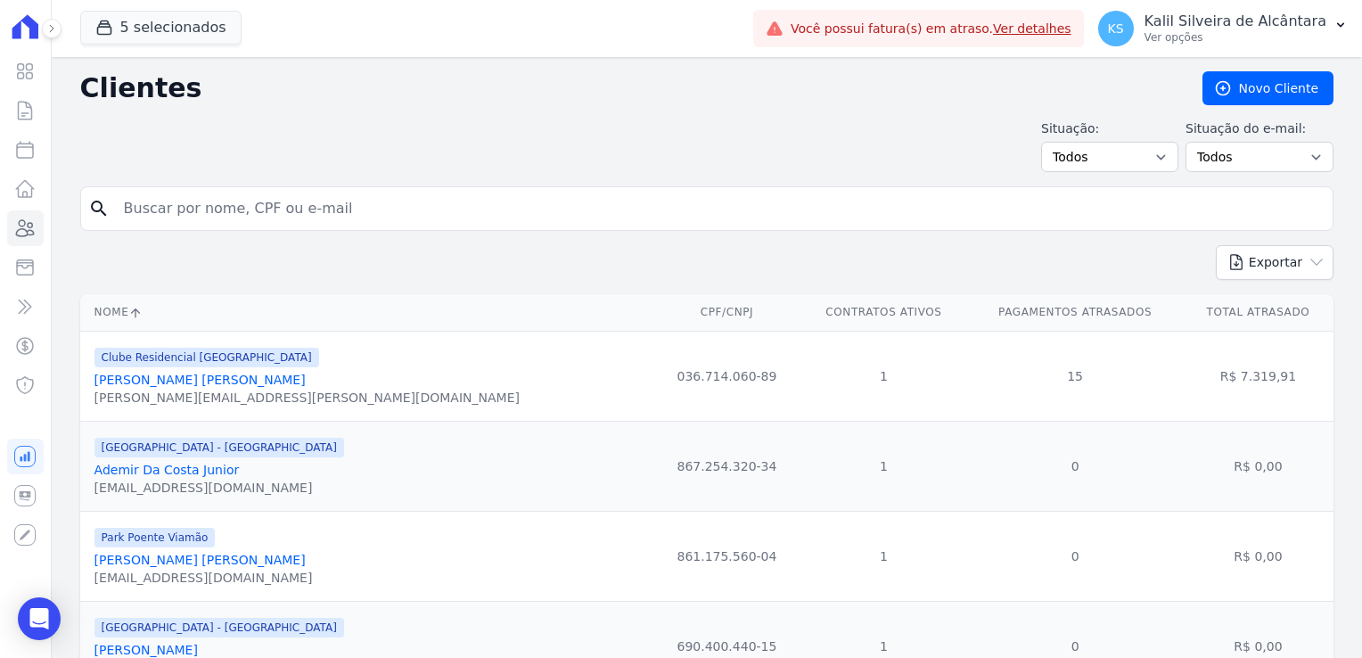
click at [192, 217] on input "search" at bounding box center [719, 209] width 1212 height 36
type input "[PERSON_NAME]"
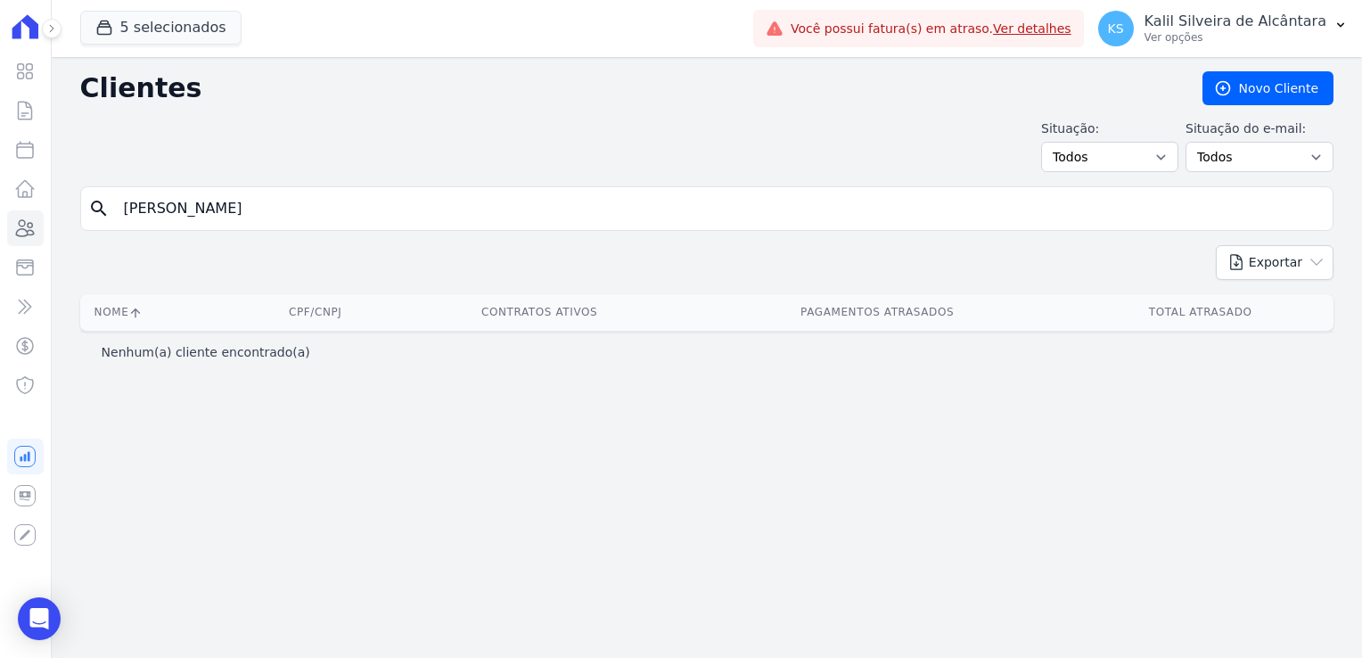
click at [173, 216] on input "[PERSON_NAME]" at bounding box center [719, 209] width 1212 height 36
type input "[PERSON_NAME]"
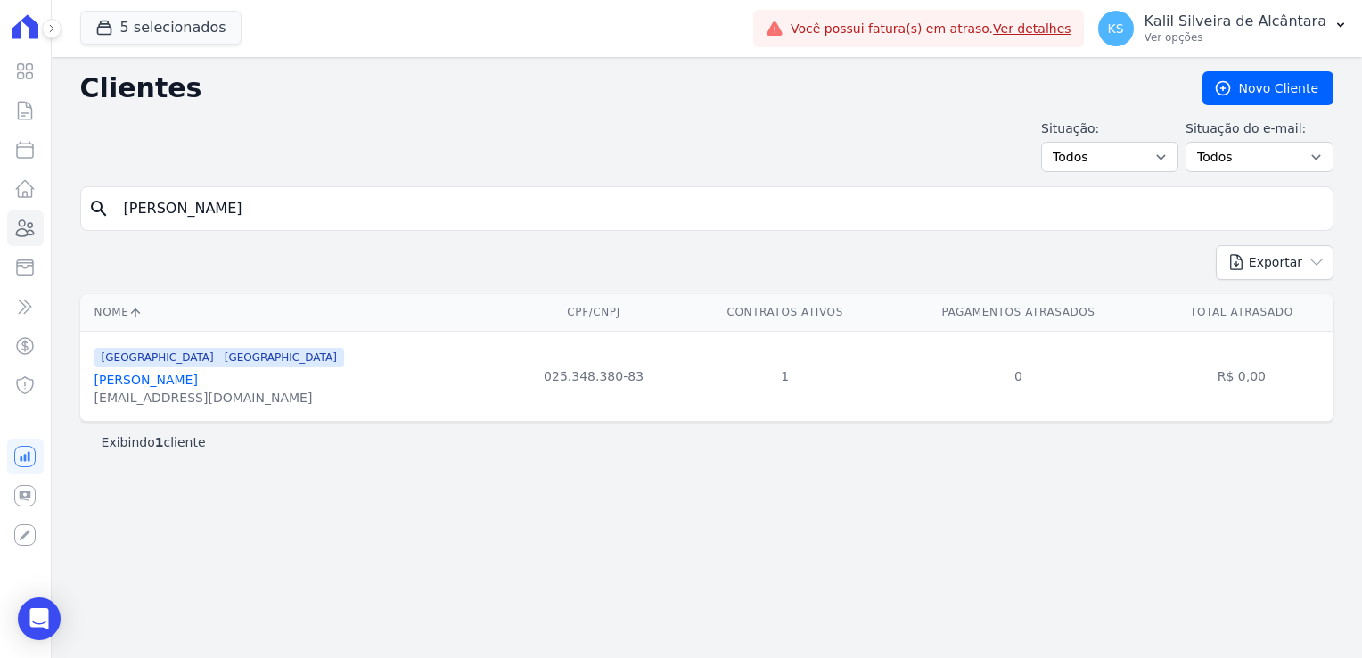
click at [163, 378] on link "[PERSON_NAME]" at bounding box center [145, 380] width 103 height 14
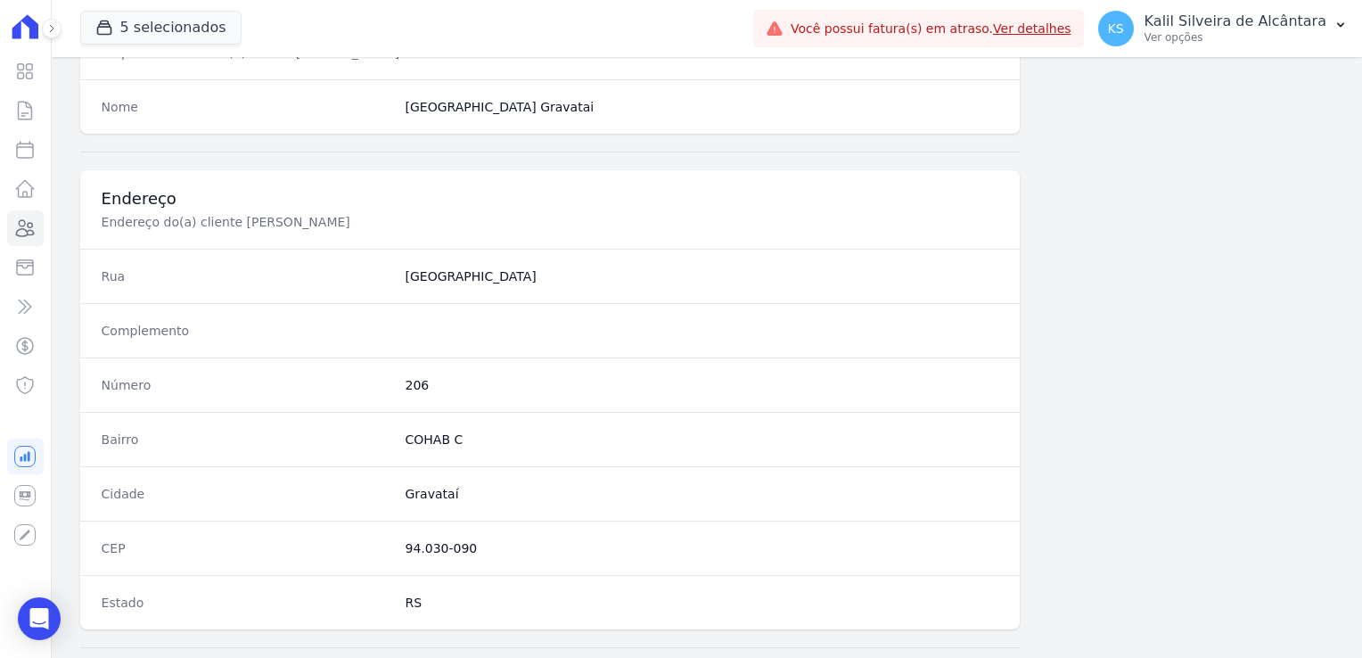
scroll to position [1004, 0]
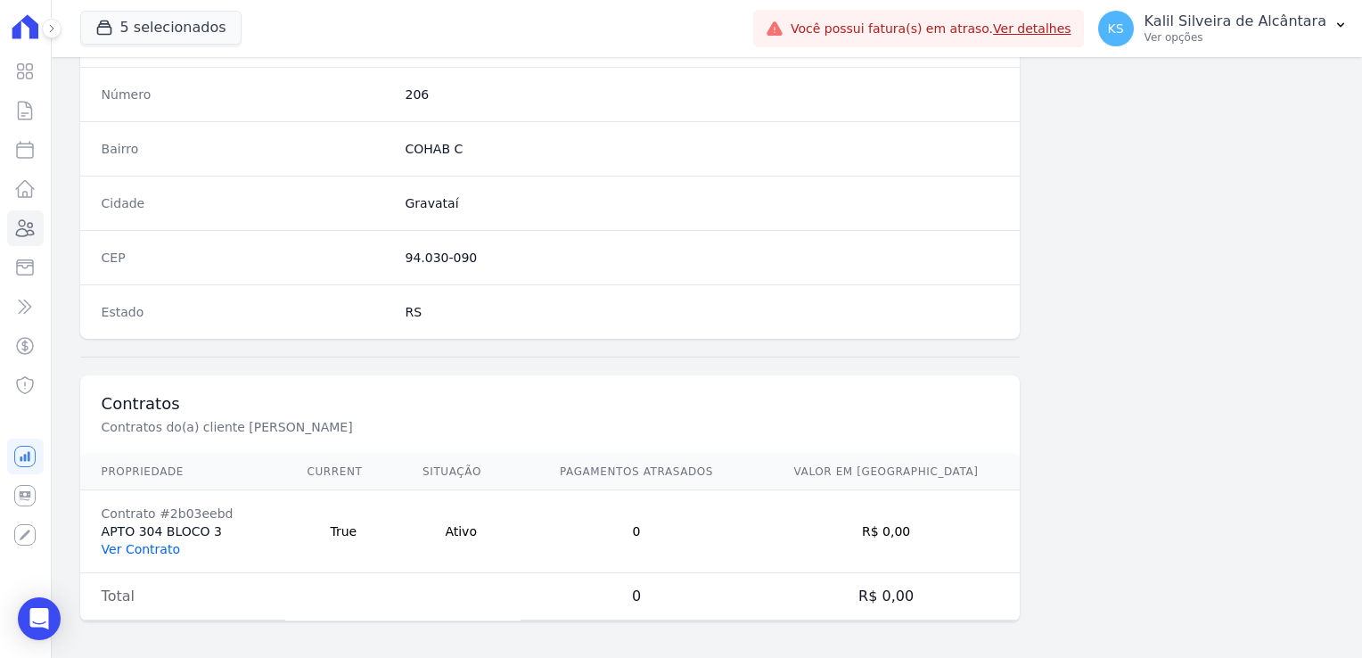
click at [137, 544] on link "Ver Contrato" at bounding box center [141, 549] width 78 height 14
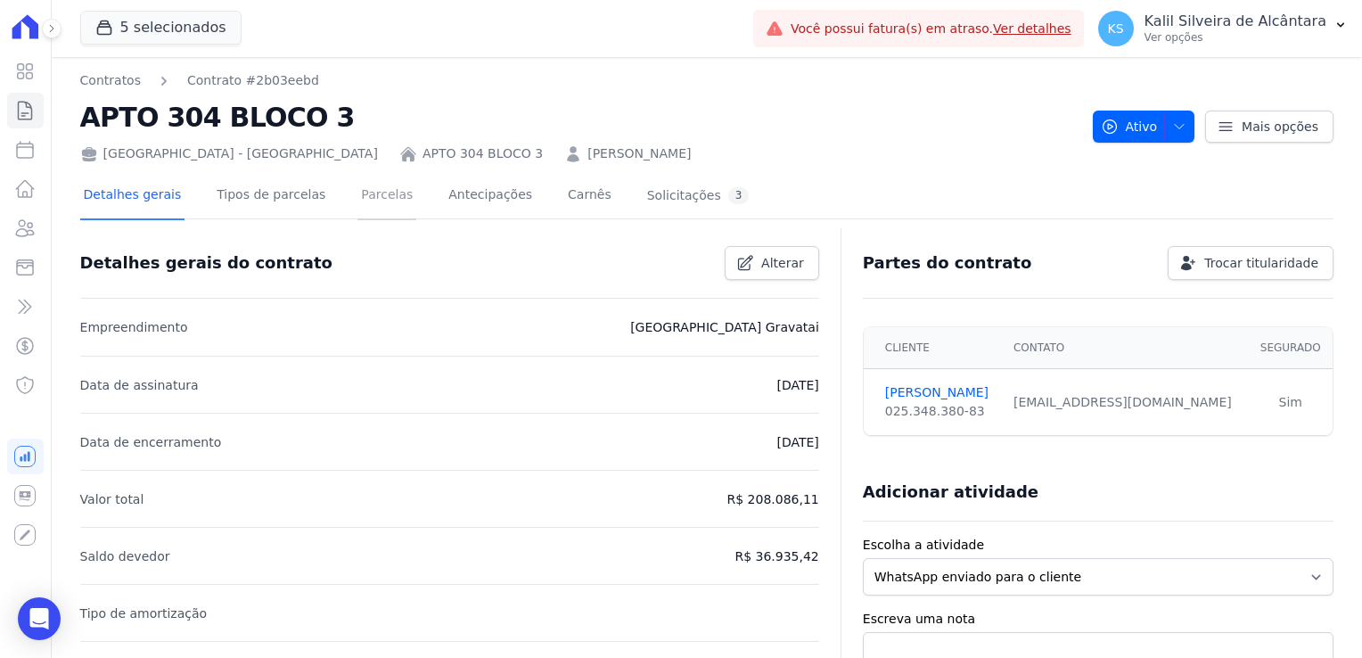
click at [359, 191] on link "Parcelas" at bounding box center [386, 196] width 59 height 47
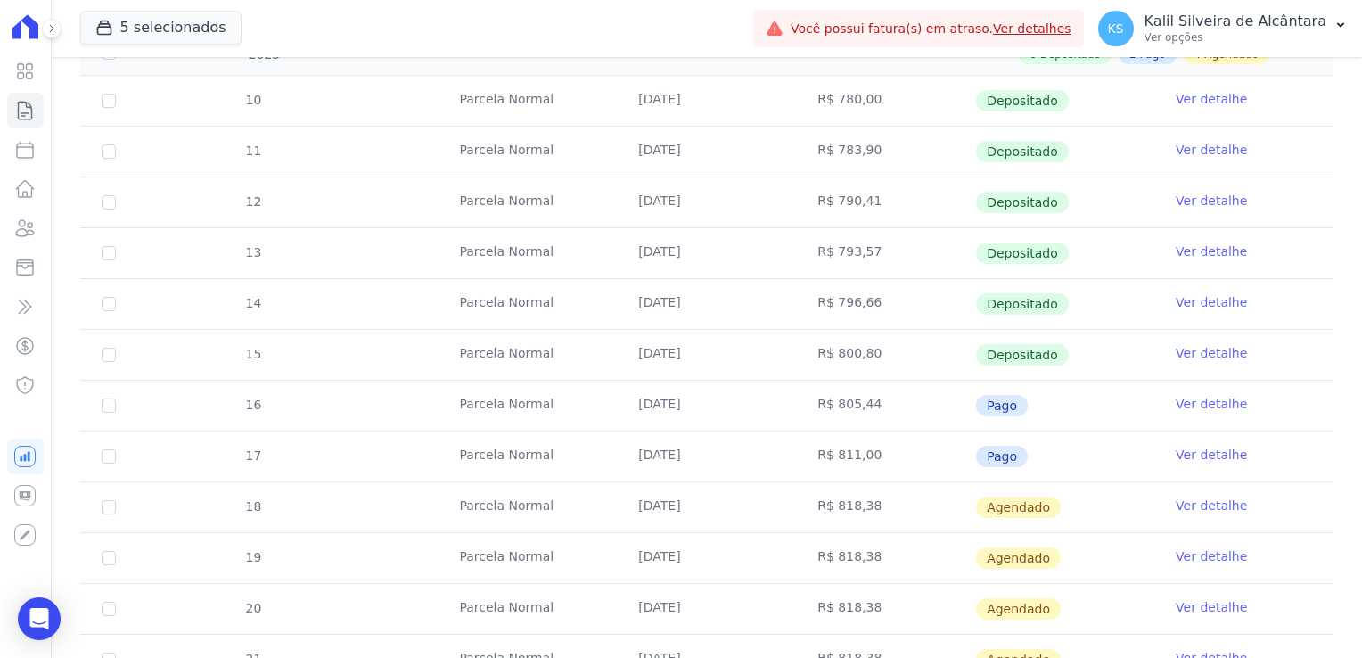
scroll to position [446, 0]
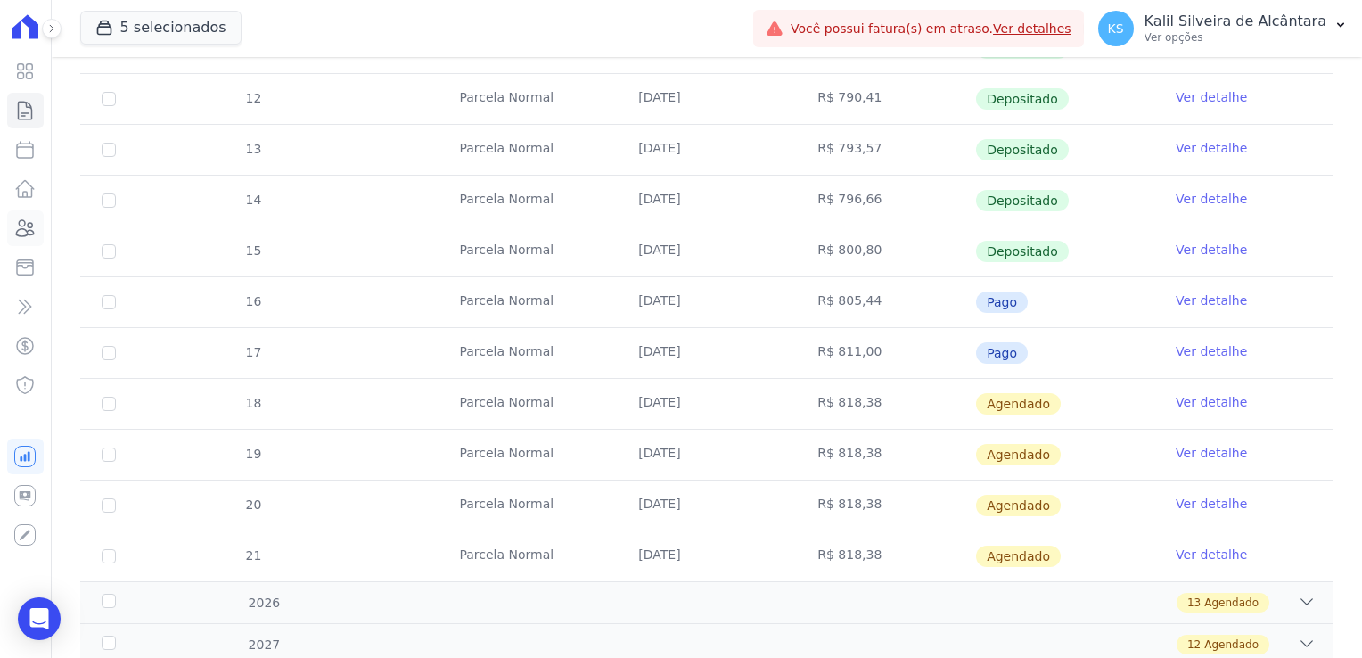
click at [28, 244] on link "Clientes" at bounding box center [25, 228] width 37 height 36
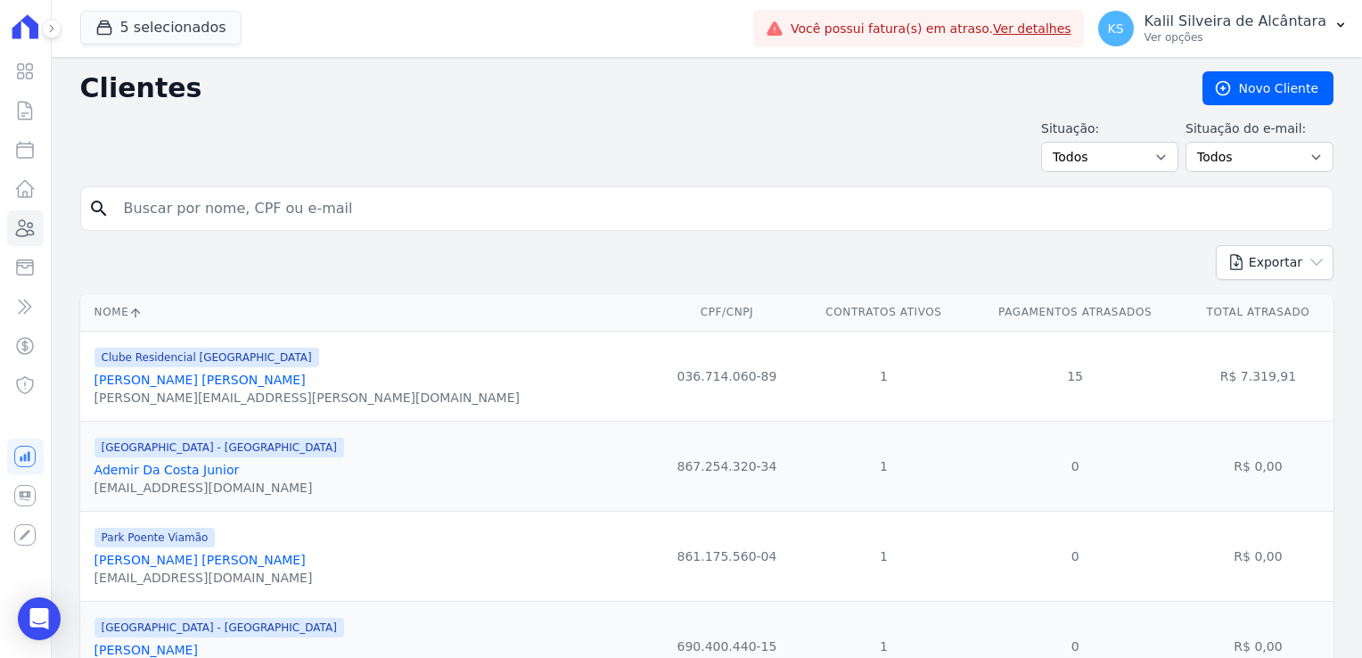
click at [258, 213] on input "search" at bounding box center [719, 209] width 1212 height 36
type input "thiago"
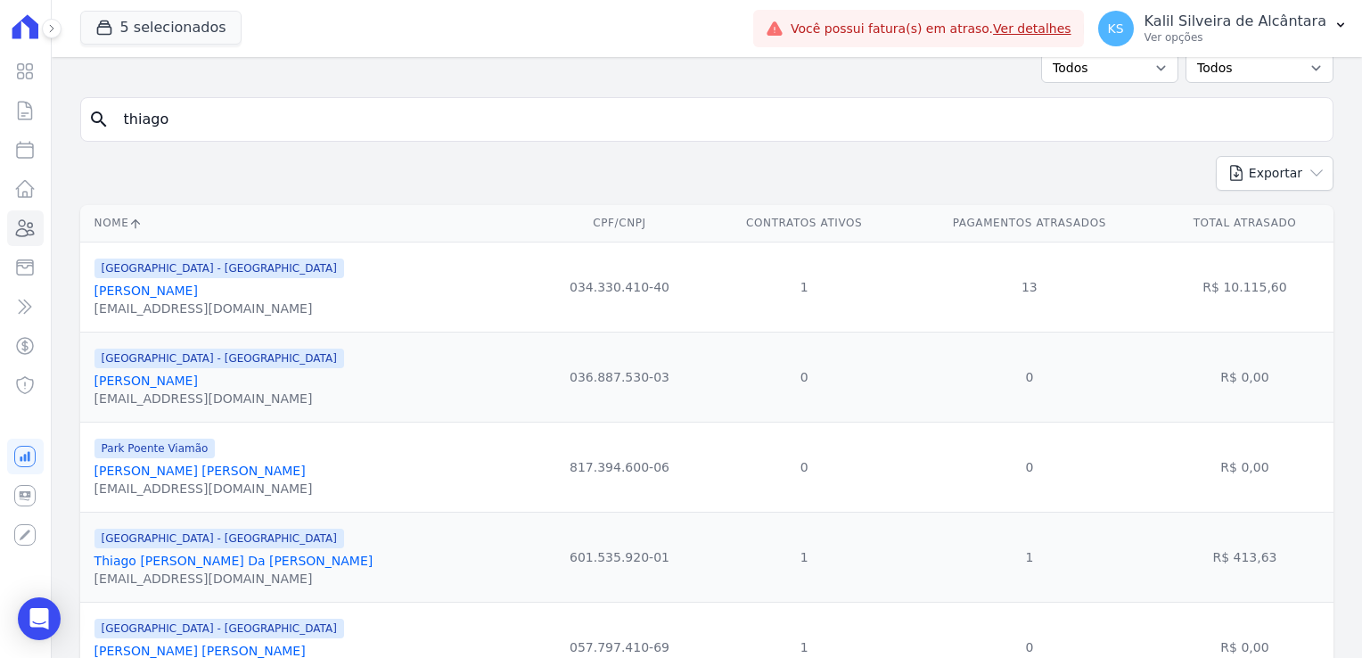
scroll to position [178, 0]
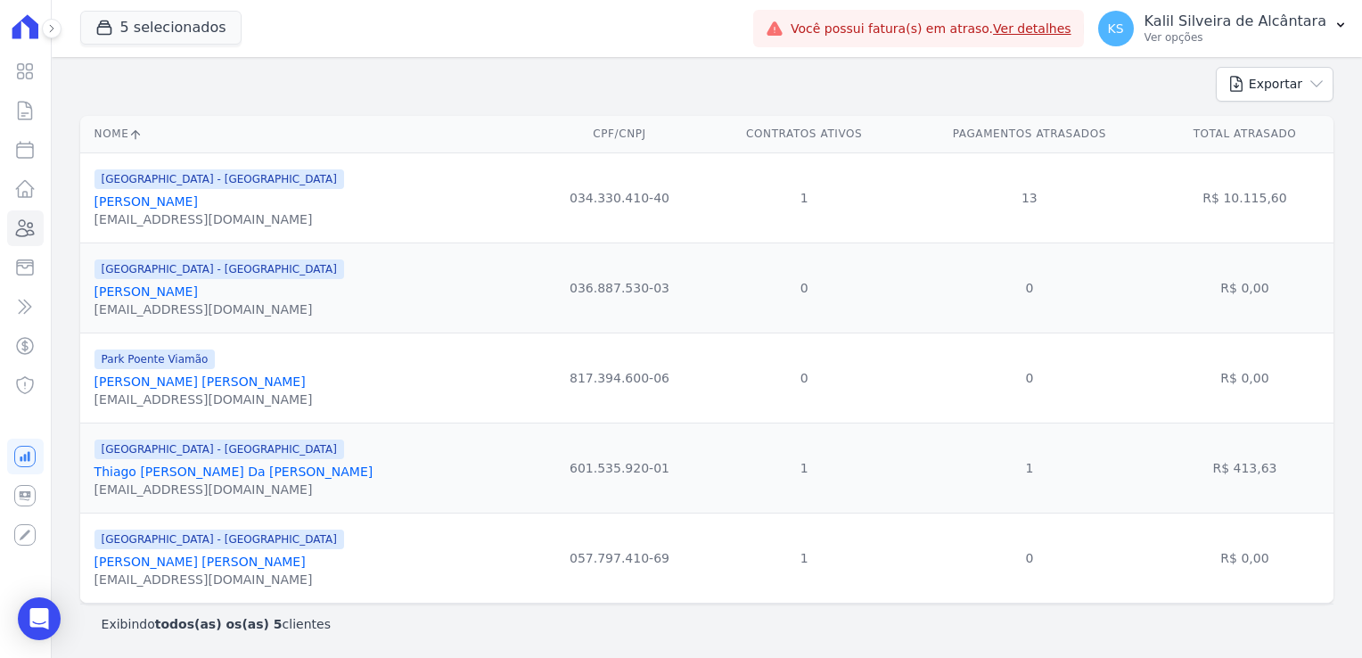
click at [182, 467] on link "Thiago [PERSON_NAME] Da [PERSON_NAME]" at bounding box center [233, 471] width 279 height 14
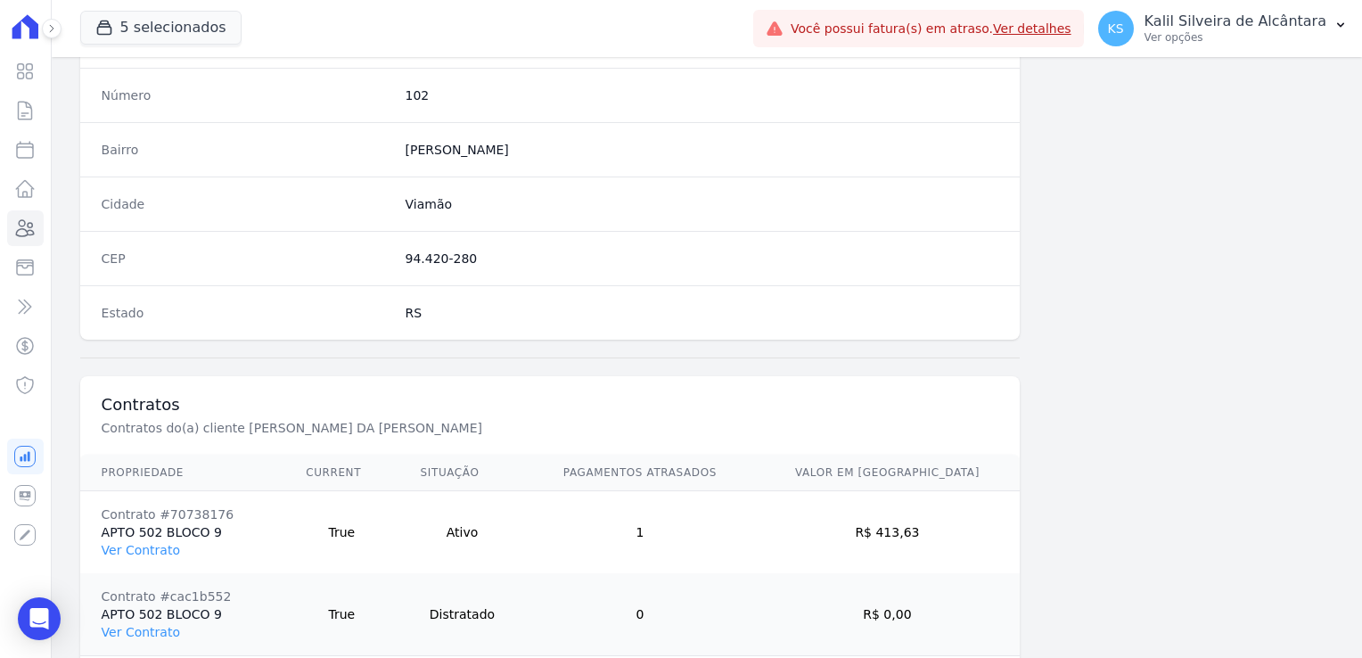
scroll to position [1086, 0]
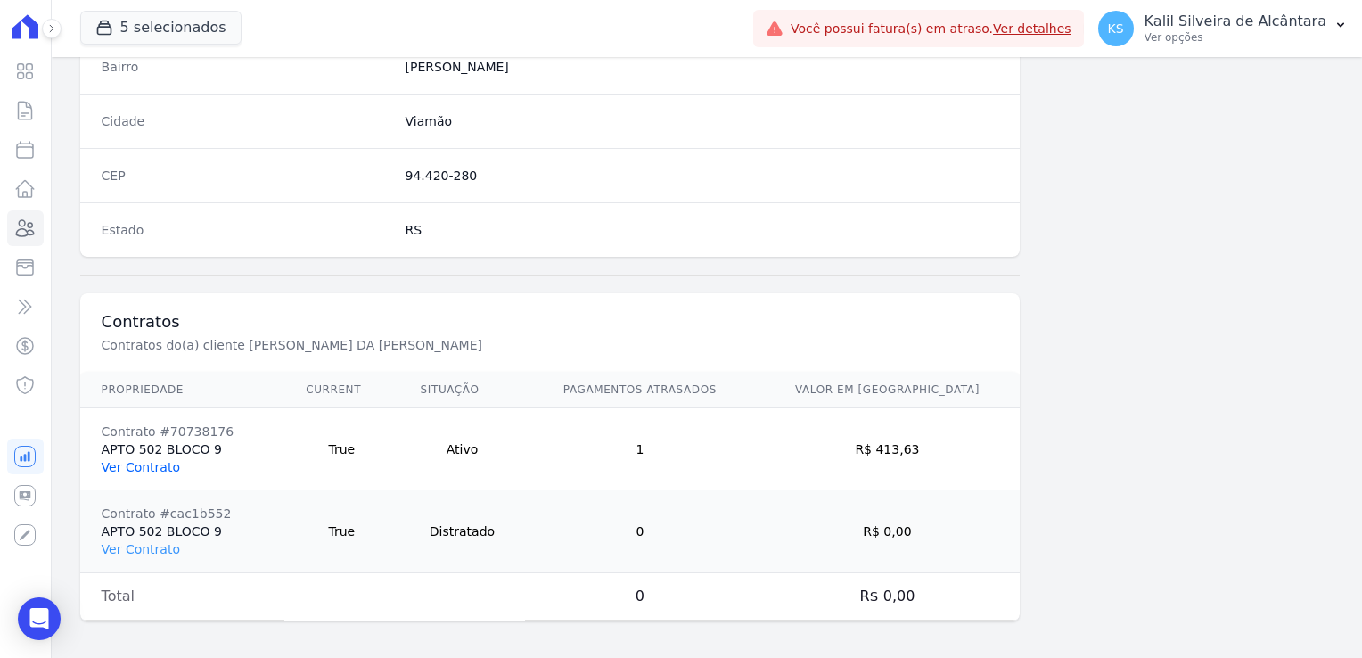
click at [153, 465] on link "Ver Contrato" at bounding box center [141, 467] width 78 height 14
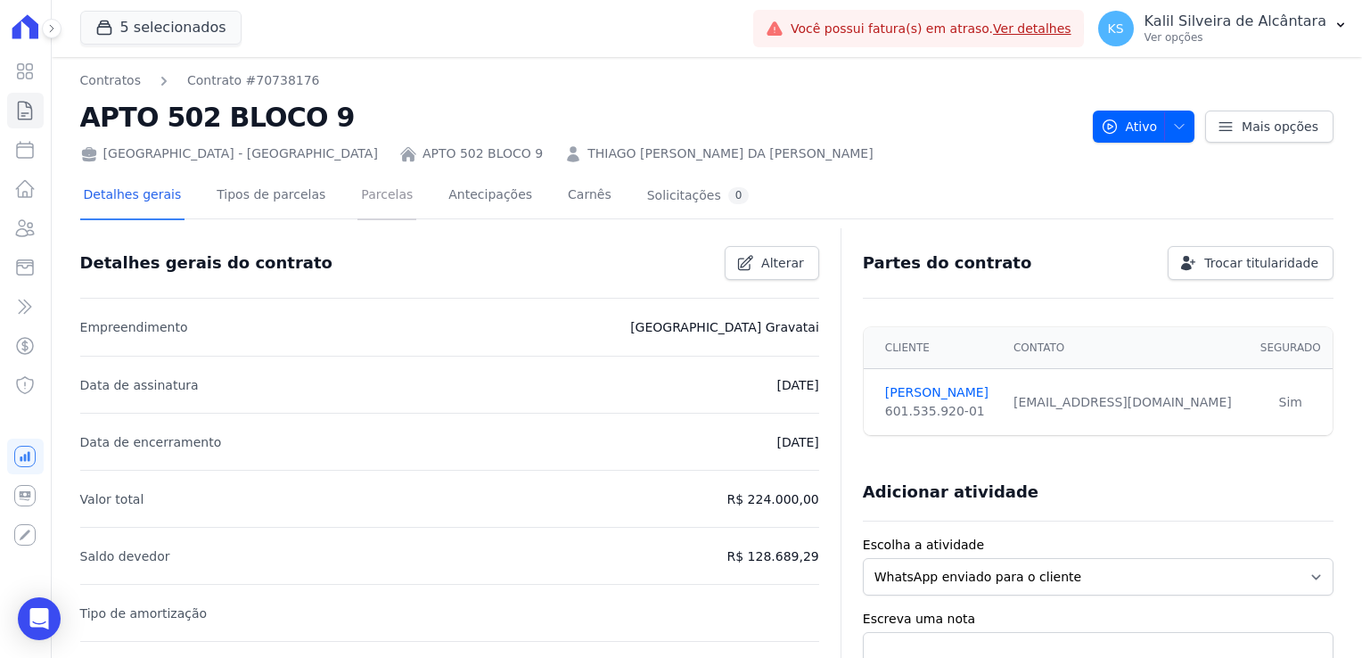
click at [357, 194] on link "Parcelas" at bounding box center [386, 196] width 59 height 47
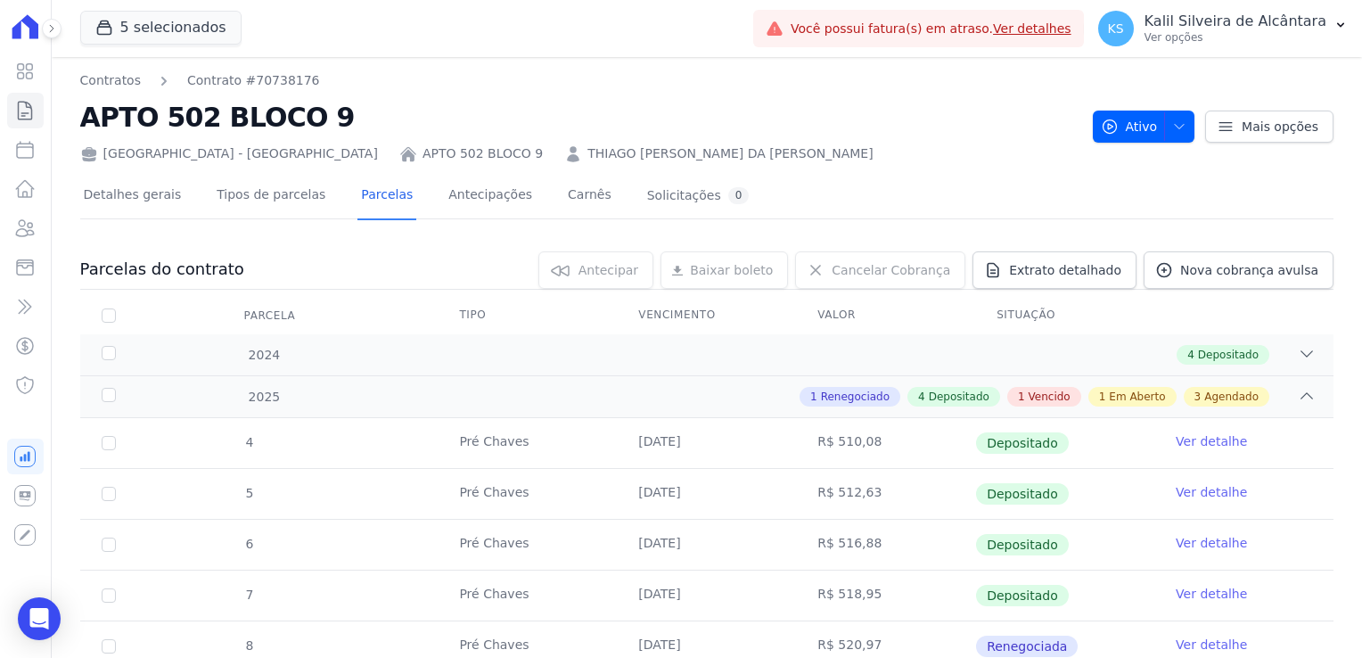
scroll to position [357, 0]
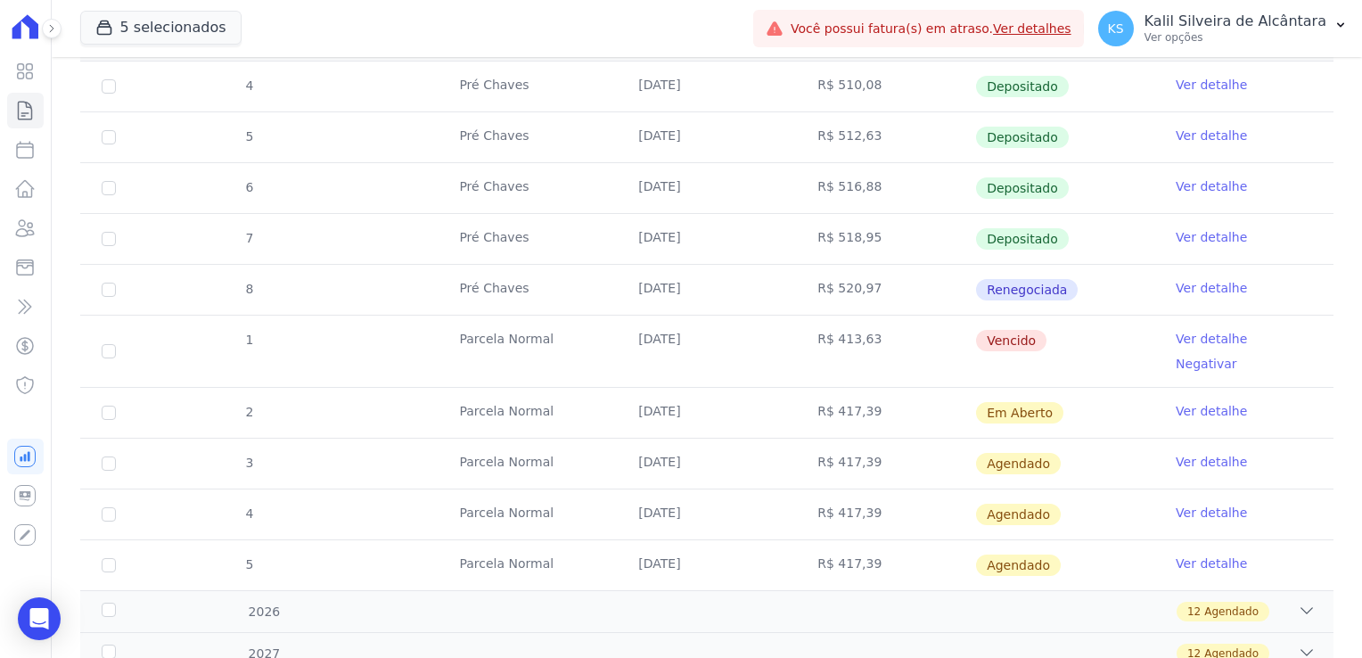
click at [777, 283] on td "[DATE]" at bounding box center [706, 290] width 179 height 50
